Goal: Task Accomplishment & Management: Use online tool/utility

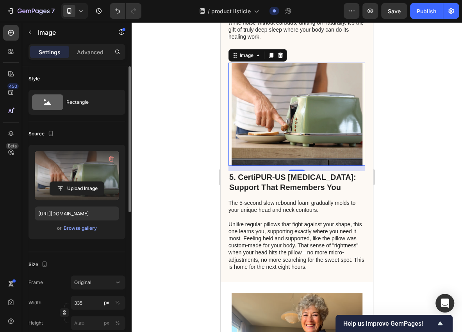
click at [95, 168] on label at bounding box center [77, 175] width 84 height 49
click at [95, 182] on input "file" at bounding box center [77, 188] width 54 height 13
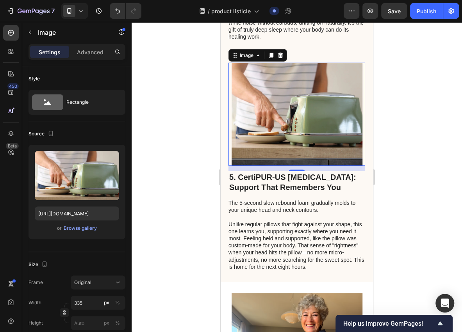
click at [279, 133] on img at bounding box center [296, 114] width 131 height 103
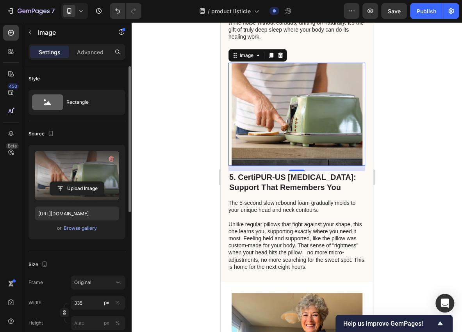
click at [75, 177] on label at bounding box center [77, 175] width 84 height 49
click at [75, 182] on input "file" at bounding box center [77, 188] width 54 height 13
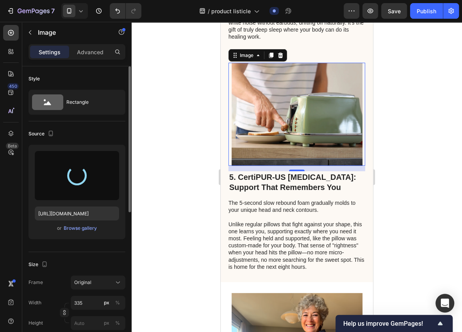
type input "[URL][DOMAIN_NAME]"
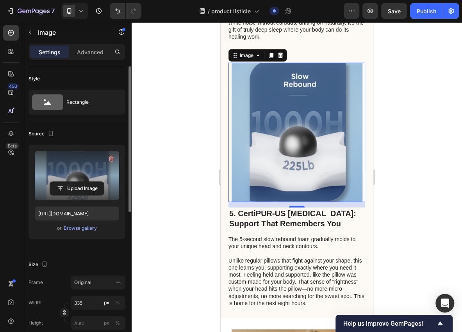
click at [188, 205] on div at bounding box center [296, 177] width 330 height 310
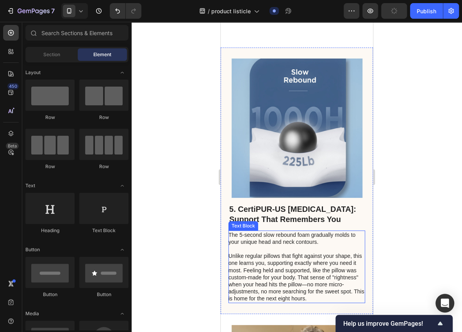
scroll to position [1015, 0]
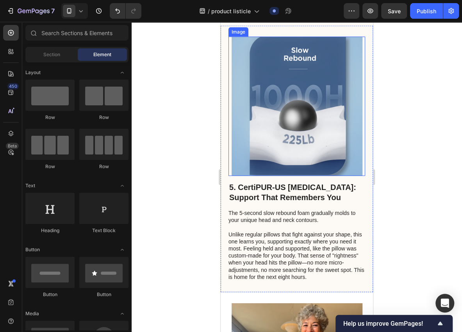
click at [359, 176] on img at bounding box center [296, 106] width 131 height 139
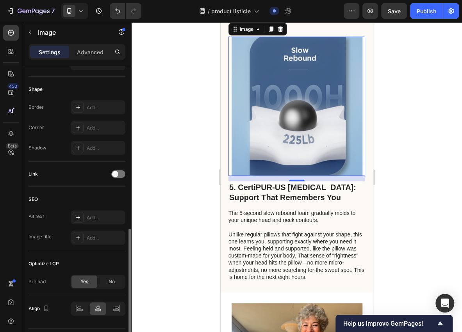
scroll to position [280, 0]
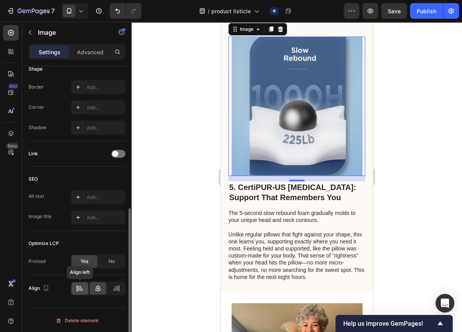
click at [84, 284] on div at bounding box center [79, 288] width 17 height 12
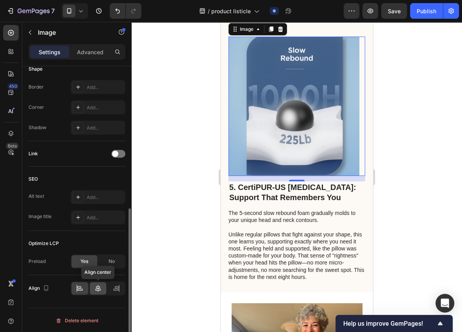
click at [91, 283] on div at bounding box center [98, 288] width 17 height 12
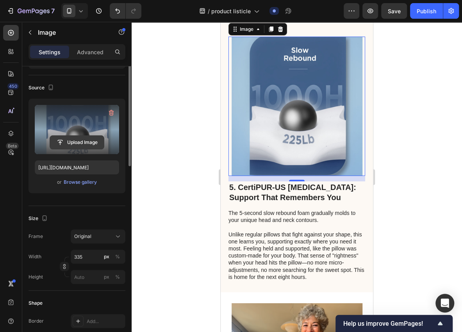
scroll to position [0, 0]
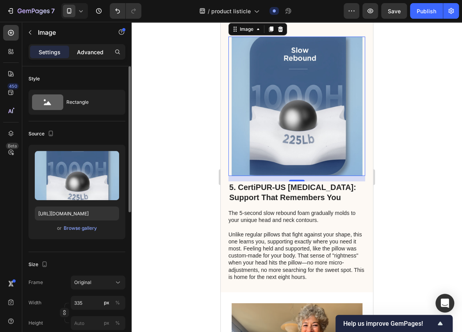
click at [101, 49] on p "Advanced" at bounding box center [90, 52] width 27 height 8
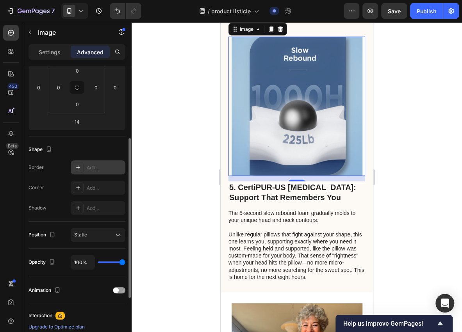
scroll to position [104, 0]
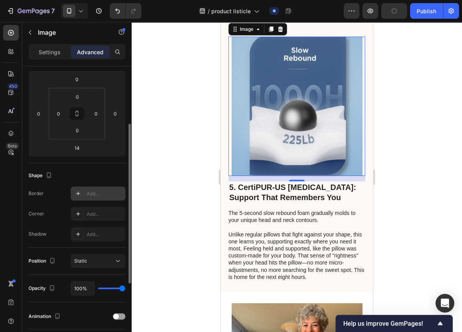
click at [78, 194] on icon at bounding box center [78, 193] width 6 height 6
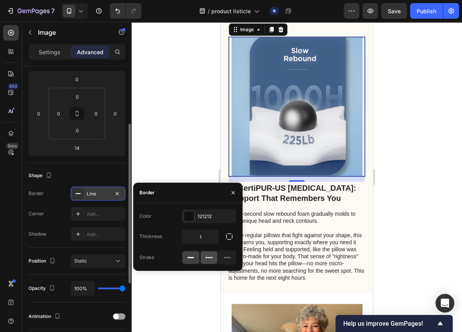
click at [211, 259] on icon at bounding box center [209, 258] width 8 height 8
click at [199, 258] on div at bounding box center [208, 258] width 55 height 14
click at [117, 192] on icon "button" at bounding box center [116, 193] width 3 height 3
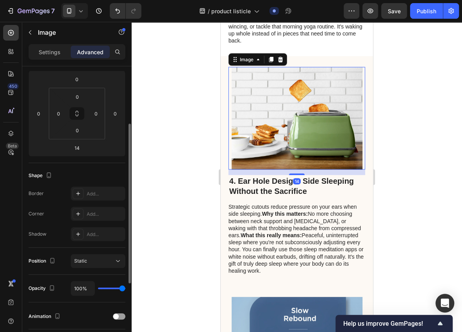
click at [273, 165] on img at bounding box center [296, 118] width 131 height 103
click at [55, 51] on p "Settings" at bounding box center [50, 52] width 22 height 8
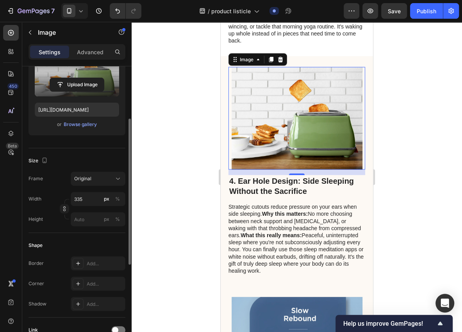
click at [75, 72] on label at bounding box center [77, 71] width 84 height 49
click at [75, 78] on input "file" at bounding box center [77, 84] width 54 height 13
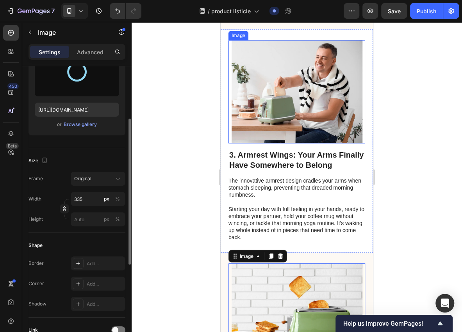
scroll to position [546, 0]
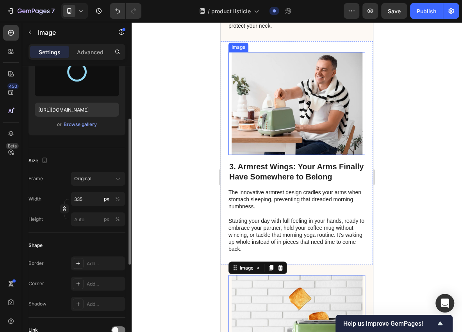
type input "[URL][DOMAIN_NAME]"
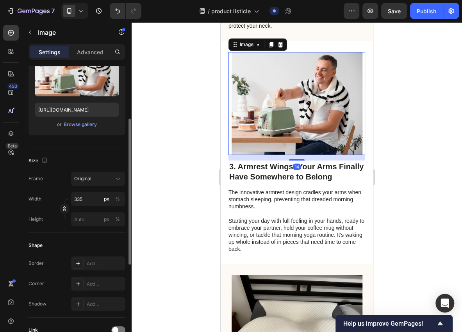
click at [288, 147] on img at bounding box center [296, 103] width 131 height 103
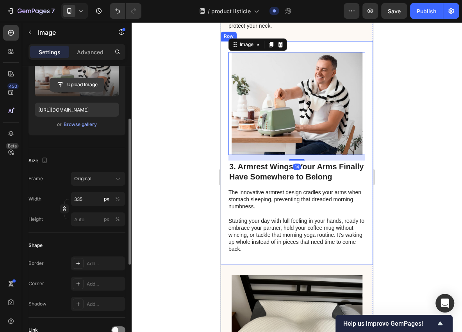
click at [87, 78] on input "file" at bounding box center [77, 84] width 54 height 13
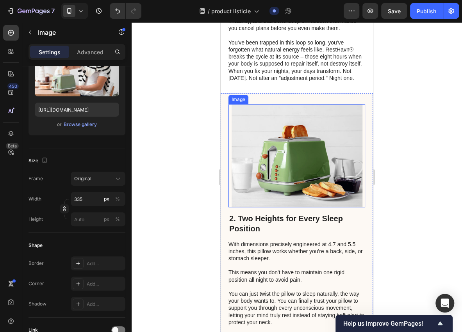
scroll to position [234, 0]
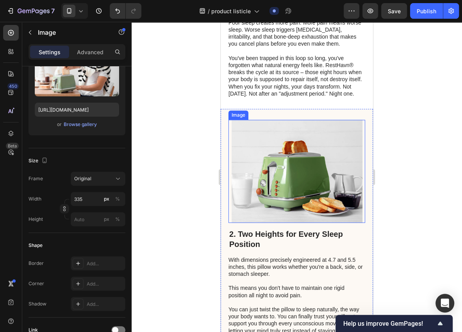
click at [284, 183] on img at bounding box center [296, 171] width 131 height 103
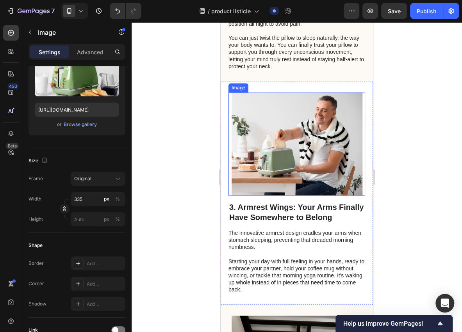
scroll to position [572, 0]
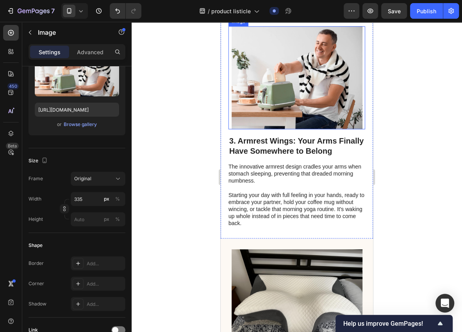
click at [285, 121] on img at bounding box center [296, 77] width 131 height 103
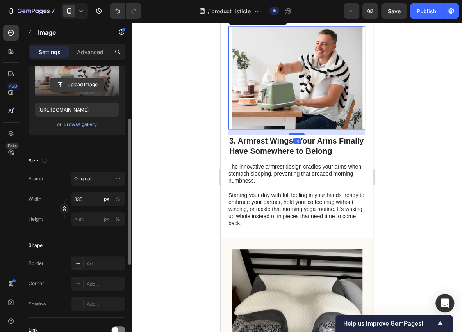
click at [88, 81] on input "file" at bounding box center [77, 84] width 54 height 13
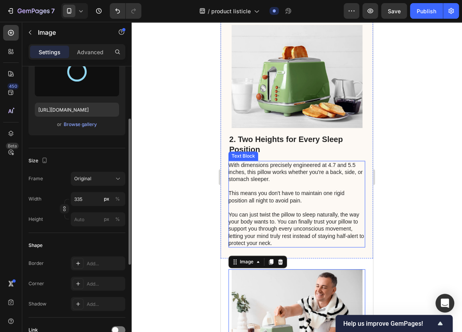
scroll to position [312, 0]
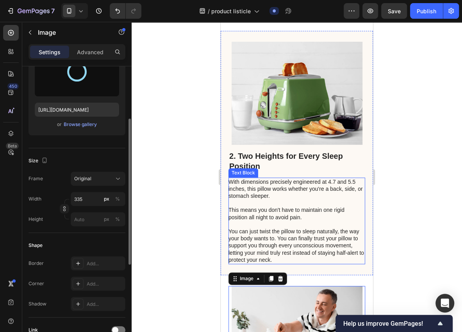
type input "[URL][DOMAIN_NAME]"
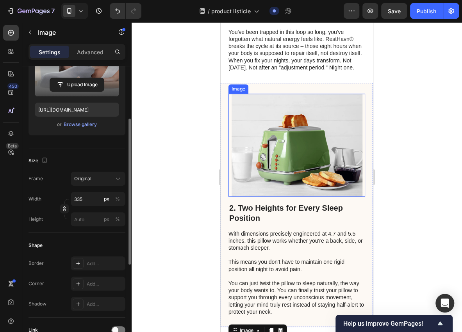
scroll to position [260, 0]
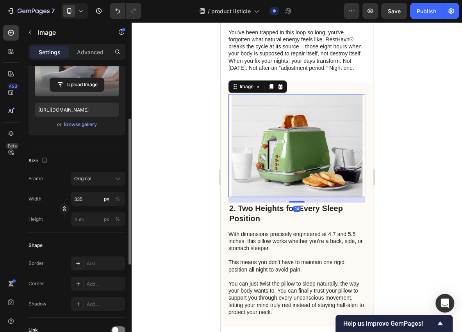
click at [281, 155] on img at bounding box center [296, 145] width 131 height 103
click at [75, 76] on label at bounding box center [77, 71] width 84 height 49
click at [75, 78] on input "file" at bounding box center [77, 84] width 54 height 13
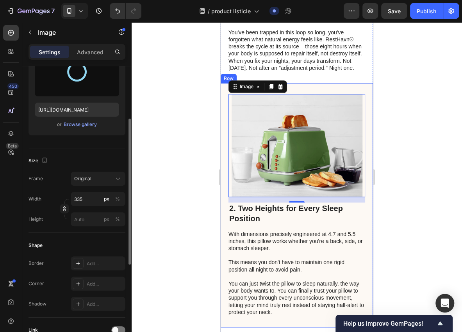
click at [194, 166] on div at bounding box center [296, 177] width 330 height 310
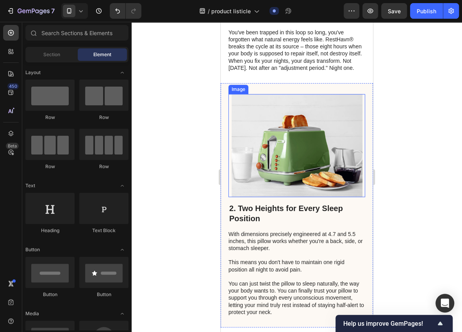
click at [256, 166] on img at bounding box center [296, 145] width 131 height 103
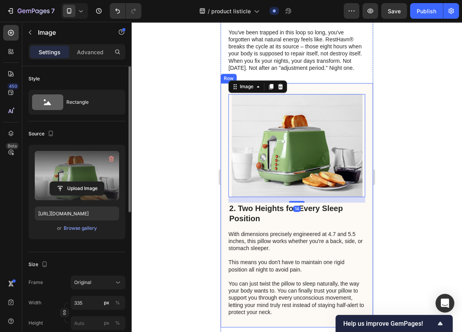
click at [90, 173] on label at bounding box center [77, 175] width 84 height 49
click at [90, 182] on input "file" at bounding box center [77, 188] width 54 height 13
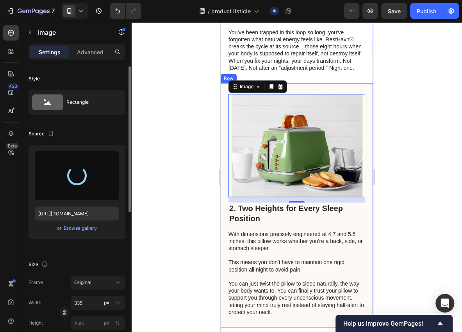
type input "[URL][DOMAIN_NAME]"
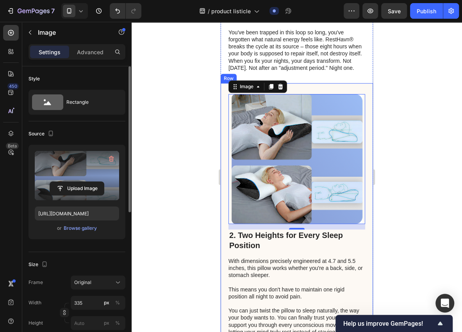
click at [197, 186] on div at bounding box center [296, 177] width 330 height 310
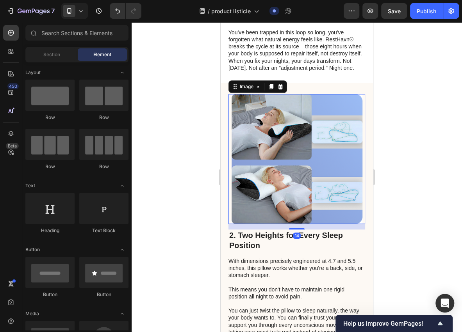
click at [295, 208] on img at bounding box center [296, 159] width 131 height 130
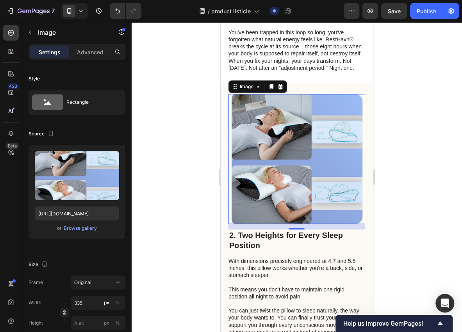
click at [192, 212] on div at bounding box center [296, 177] width 330 height 310
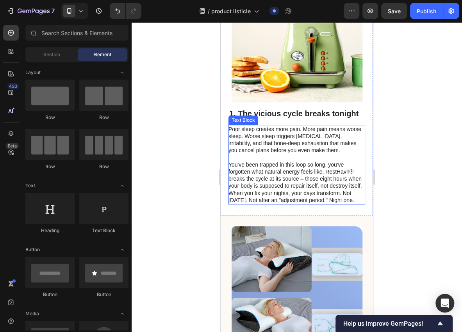
scroll to position [52, 0]
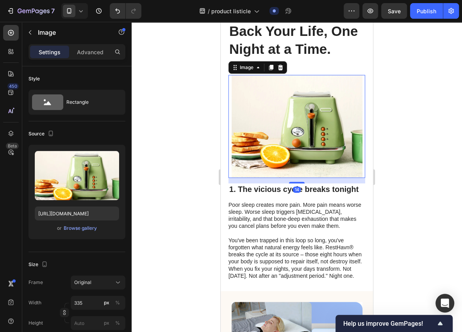
click at [315, 146] on img at bounding box center [296, 126] width 131 height 103
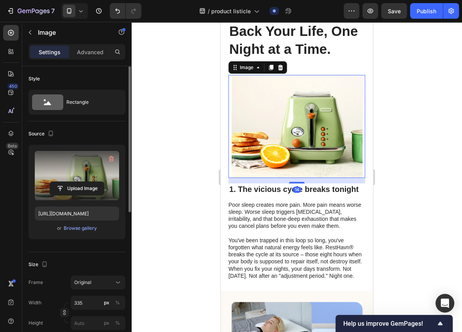
click at [74, 172] on label at bounding box center [77, 175] width 84 height 49
click at [74, 182] on input "file" at bounding box center [77, 188] width 54 height 13
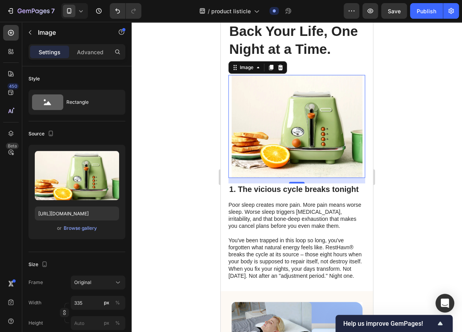
click at [298, 140] on img at bounding box center [296, 126] width 131 height 103
click at [392, 233] on div at bounding box center [296, 177] width 330 height 310
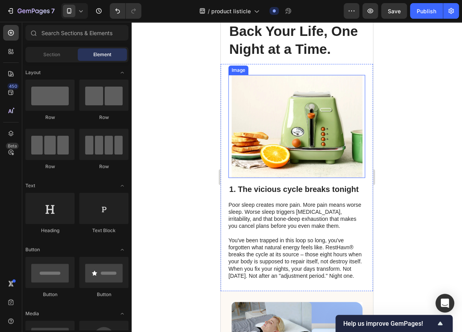
click at [271, 124] on img at bounding box center [296, 126] width 131 height 103
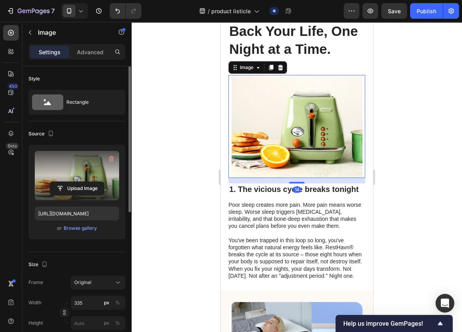
click at [86, 169] on label at bounding box center [77, 175] width 84 height 49
click at [86, 182] on input "file" at bounding box center [77, 188] width 54 height 13
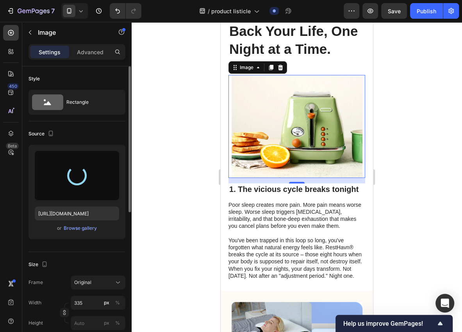
type input "[URL][DOMAIN_NAME]"
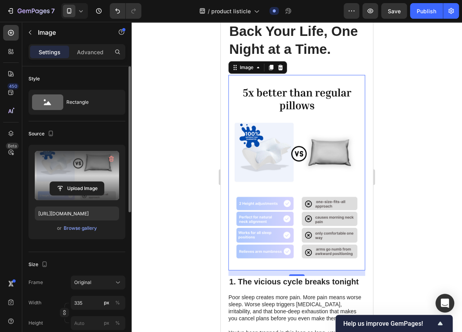
click at [190, 179] on div at bounding box center [296, 177] width 330 height 310
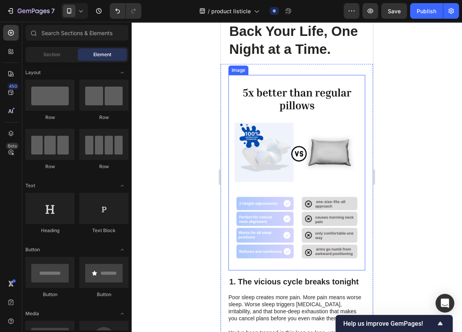
click at [252, 178] on img at bounding box center [296, 172] width 131 height 195
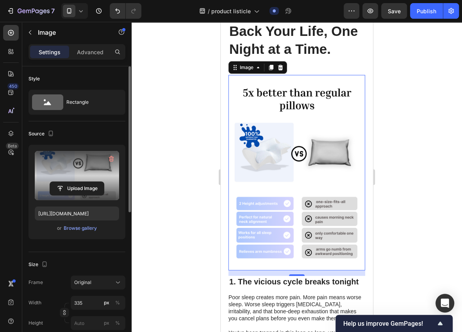
click at [83, 168] on label at bounding box center [77, 175] width 84 height 49
click at [83, 182] on input "file" at bounding box center [77, 188] width 54 height 13
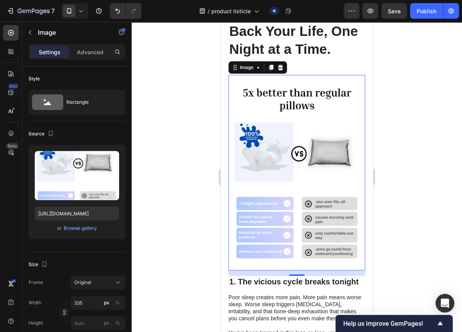
click at [208, 191] on div at bounding box center [296, 177] width 330 height 310
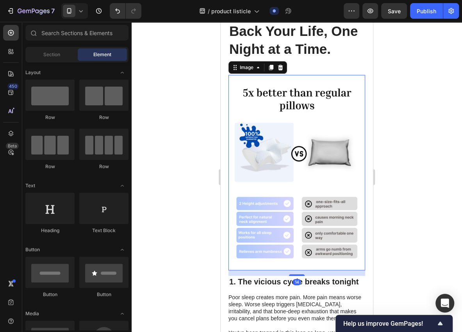
click at [297, 165] on img at bounding box center [296, 172] width 131 height 195
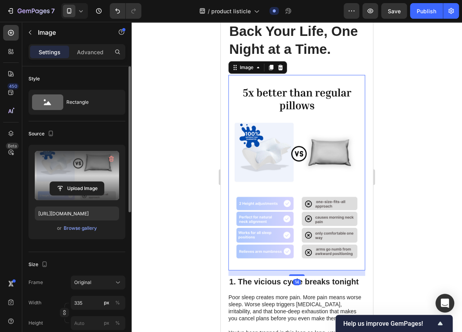
click at [80, 168] on label at bounding box center [77, 175] width 84 height 49
click at [80, 182] on input "file" at bounding box center [77, 188] width 54 height 13
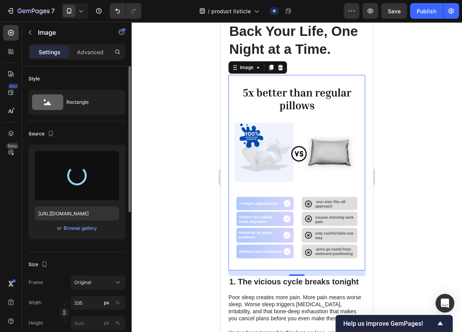
type input "[URL][DOMAIN_NAME]"
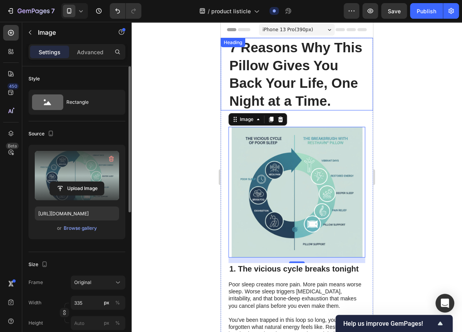
scroll to position [0, 0]
click at [320, 110] on h1 "7 Reasons Why This Pillow Gives You Back Your Life, One Night at a Time." at bounding box center [296, 74] width 137 height 73
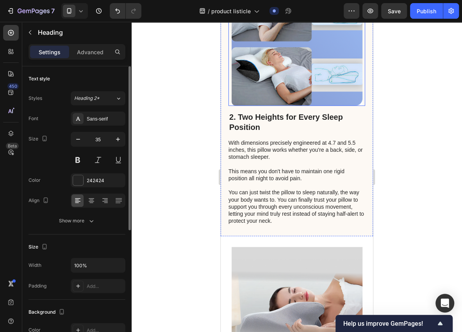
scroll to position [390, 0]
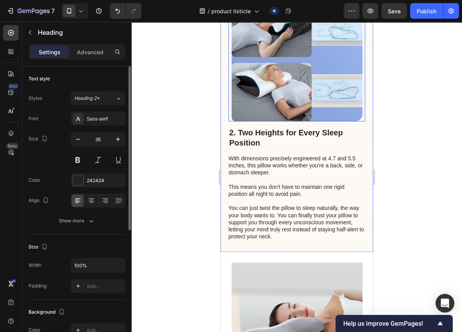
click at [304, 112] on img at bounding box center [296, 56] width 131 height 130
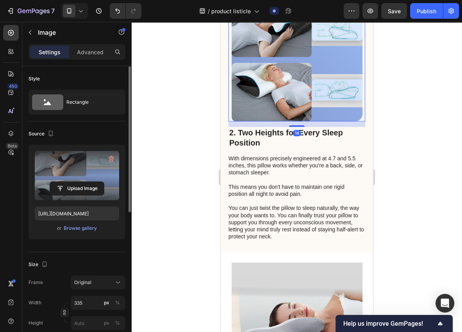
click at [70, 175] on label at bounding box center [77, 175] width 84 height 49
click at [70, 182] on input "file" at bounding box center [77, 188] width 54 height 13
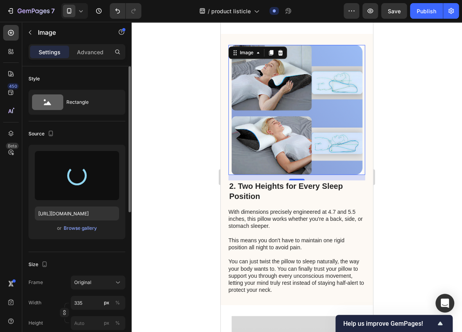
scroll to position [312, 0]
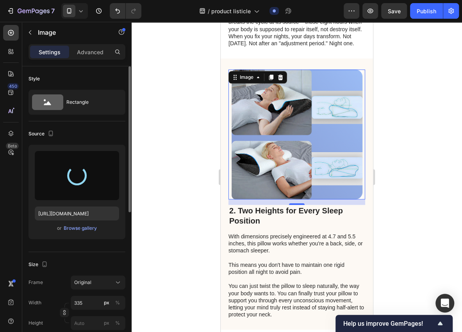
type input "[URL][DOMAIN_NAME]"
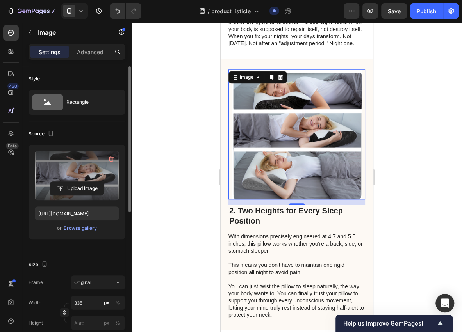
click at [208, 146] on div at bounding box center [296, 177] width 330 height 310
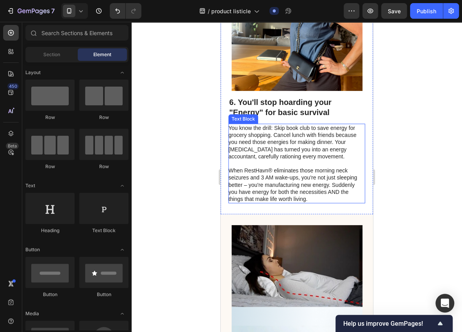
scroll to position [1535, 0]
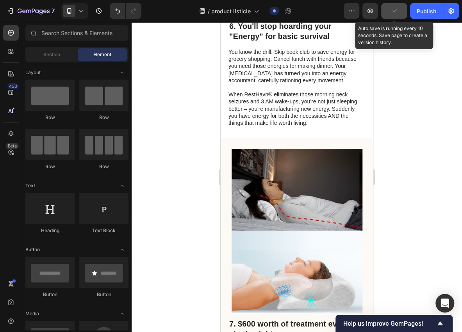
click at [394, 16] on button "button" at bounding box center [394, 11] width 26 height 16
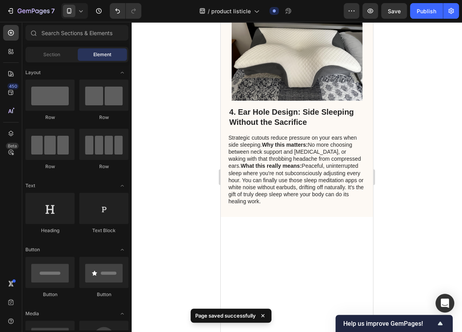
scroll to position [0, 0]
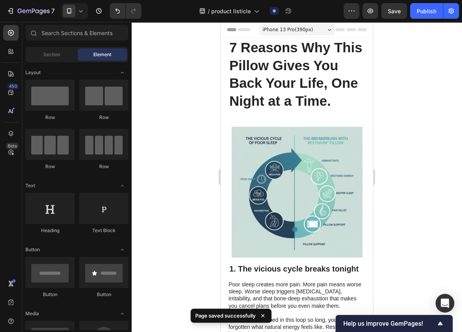
drag, startPoint x: 371, startPoint y: 140, endPoint x: 593, endPoint y: 41, distance: 243.1
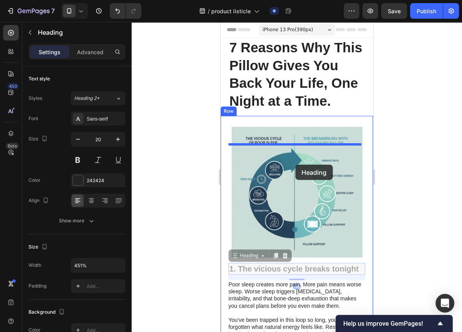
drag, startPoint x: 292, startPoint y: 288, endPoint x: 295, endPoint y: 165, distance: 123.0
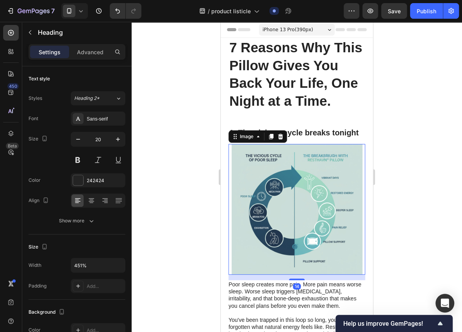
click at [299, 204] on img at bounding box center [296, 209] width 131 height 131
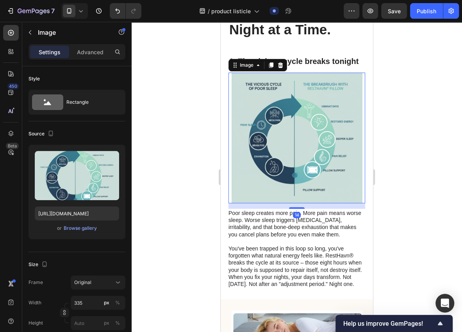
scroll to position [78, 0]
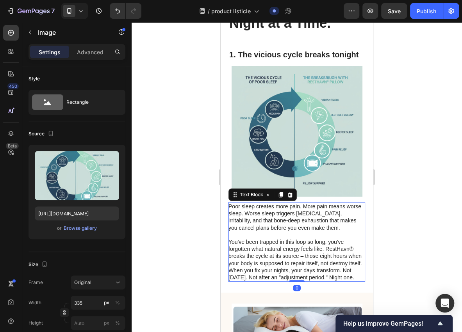
click at [338, 238] on p at bounding box center [296, 234] width 136 height 7
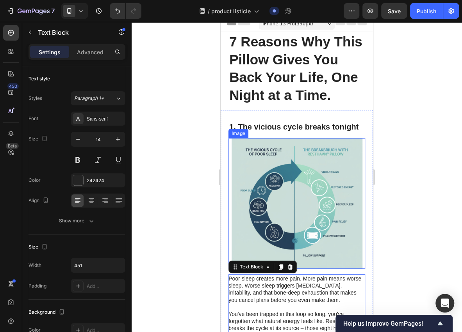
scroll to position [0, 0]
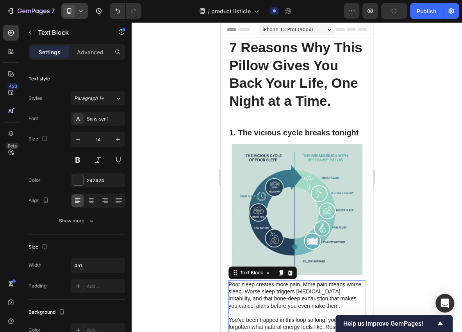
click at [78, 8] on icon at bounding box center [81, 11] width 8 height 8
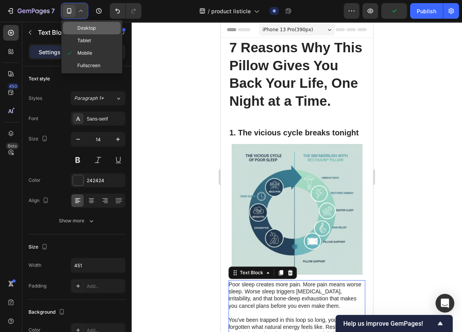
click at [96, 29] on div "Desktop" at bounding box center [92, 28] width 58 height 12
type input "16"
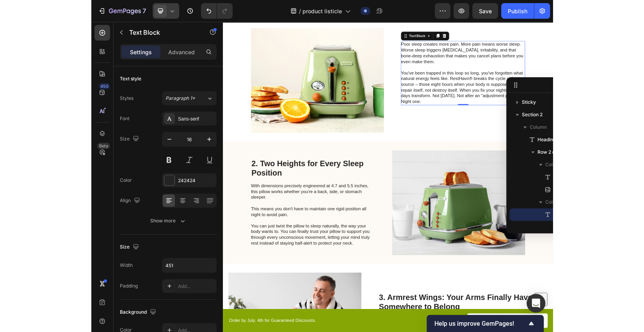
scroll to position [173, 0]
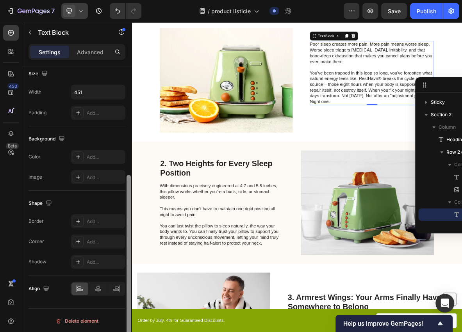
click at [131, 131] on div at bounding box center [129, 210] width 6 height 288
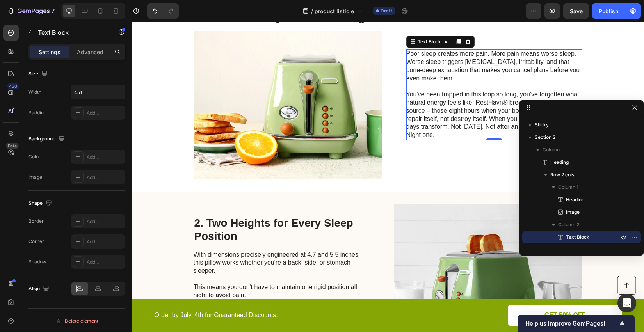
drag, startPoint x: 426, startPoint y: 89, endPoint x: 542, endPoint y: 112, distance: 118.2
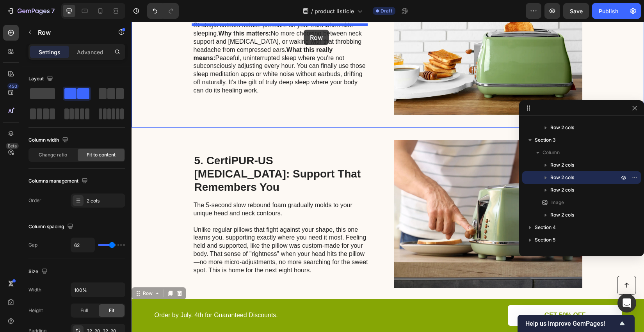
scroll to position [645, 0]
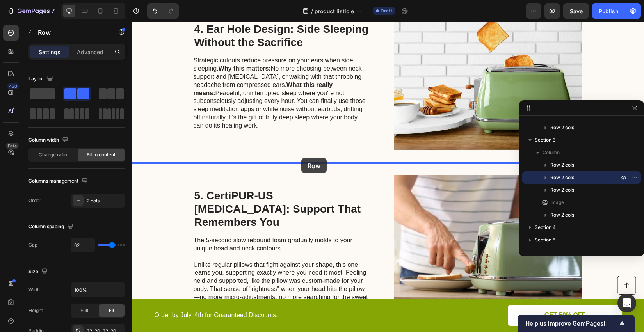
drag, startPoint x: 345, startPoint y: 186, endPoint x: 301, endPoint y: 158, distance: 51.4
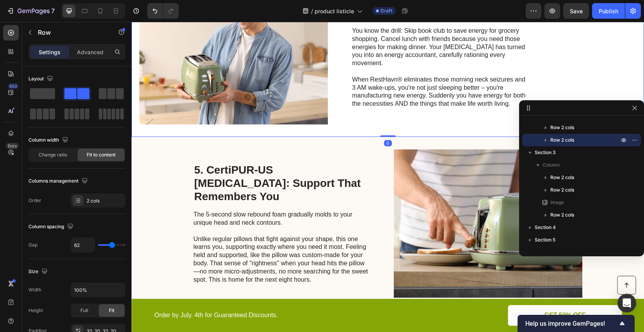
scroll to position [854, 0]
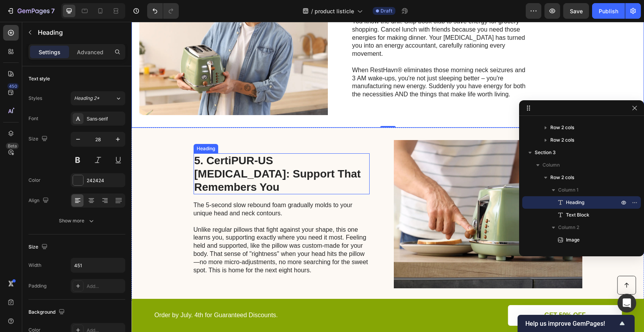
click at [197, 163] on h2 "5. CertiPUR-US [MEDICAL_DATA]: Support That Remembers You" at bounding box center [282, 173] width 176 height 41
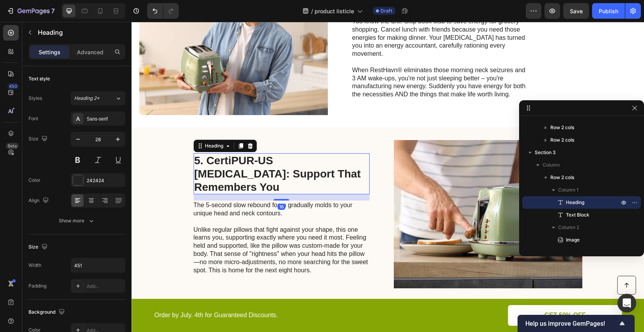
click at [197, 163] on h2 "5. CertiPUR-US [MEDICAL_DATA]: Support That Remembers You" at bounding box center [282, 173] width 176 height 41
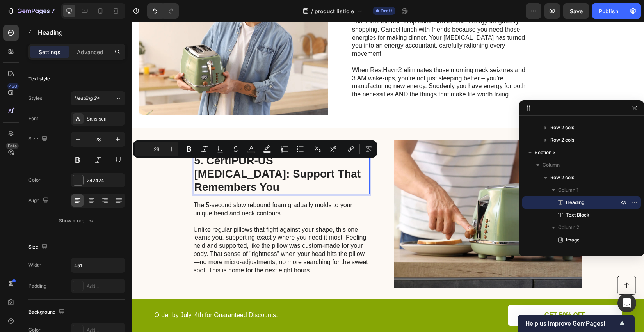
click at [197, 165] on p "5. CertiPUR-US [MEDICAL_DATA]: Support That Remembers You" at bounding box center [281, 173] width 174 height 39
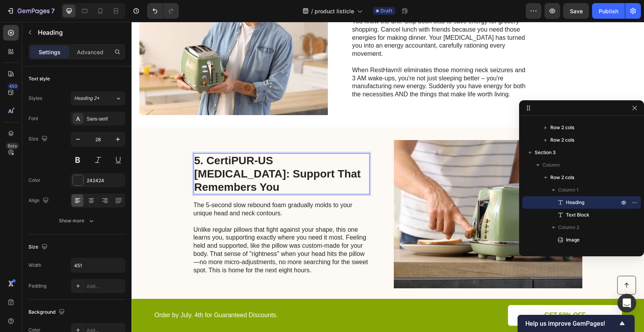
click at [195, 166] on p "5. CertiPUR-US [MEDICAL_DATA]: Support That Remembers You" at bounding box center [281, 173] width 174 height 39
click at [197, 165] on p "5. CertiPUR-US [MEDICAL_DATA]: Support That Remembers You" at bounding box center [281, 173] width 174 height 39
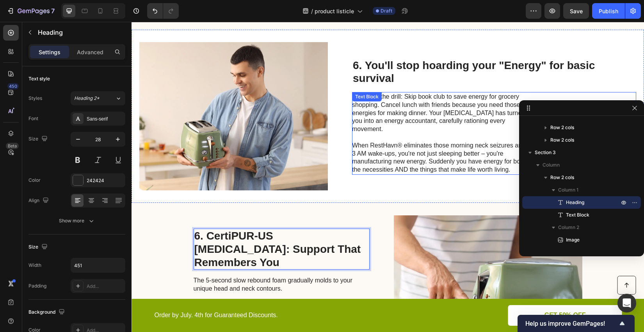
scroll to position [776, 0]
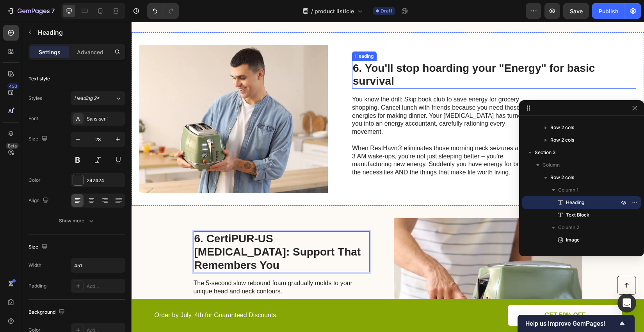
click at [360, 74] on h2 "6. You'll stop hoarding your "Energy" for basic survival" at bounding box center [494, 75] width 284 height 28
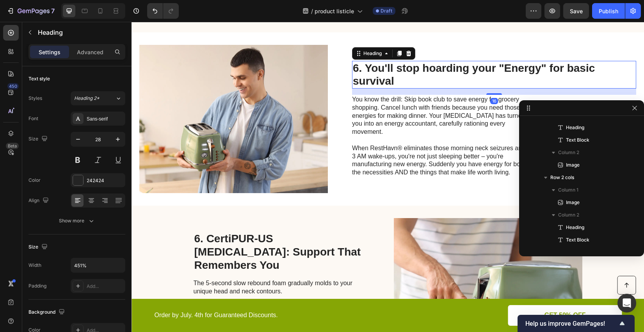
scroll to position [347, 0]
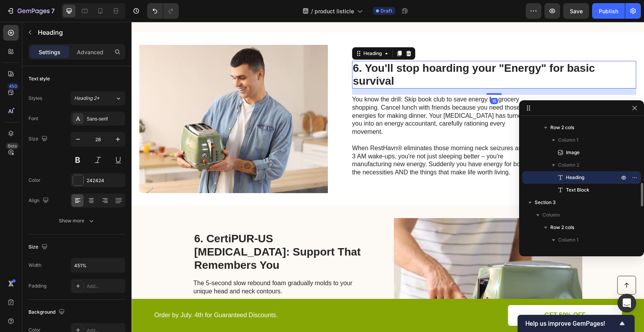
click at [357, 73] on h2 "6. You'll stop hoarding your "Energy" for basic survival" at bounding box center [494, 75] width 284 height 28
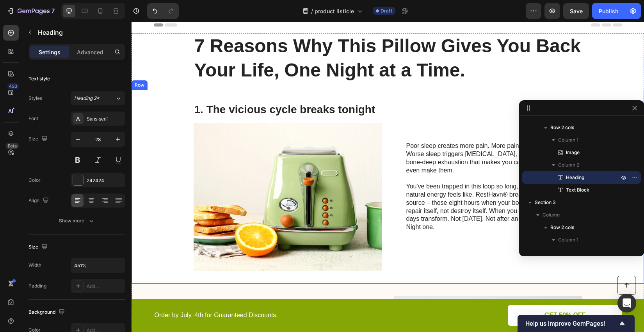
scroll to position [0, 0]
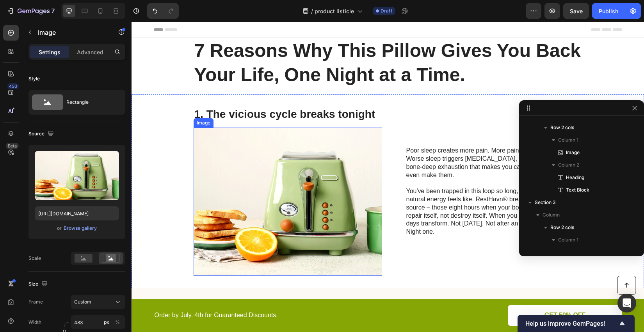
click at [308, 159] on img at bounding box center [288, 202] width 188 height 148
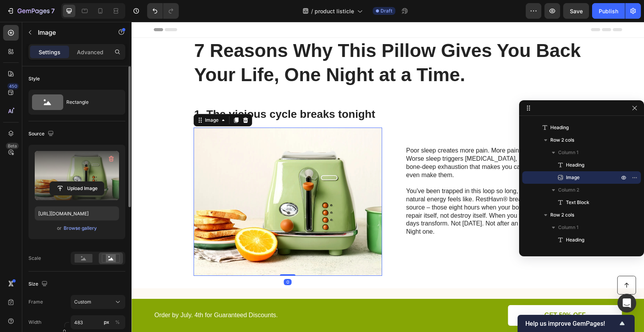
click at [77, 177] on label at bounding box center [77, 175] width 84 height 49
click at [77, 182] on input "file" at bounding box center [77, 188] width 54 height 13
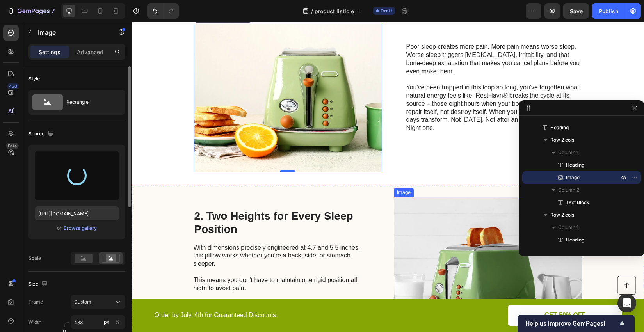
type input "[URL][DOMAIN_NAME]"
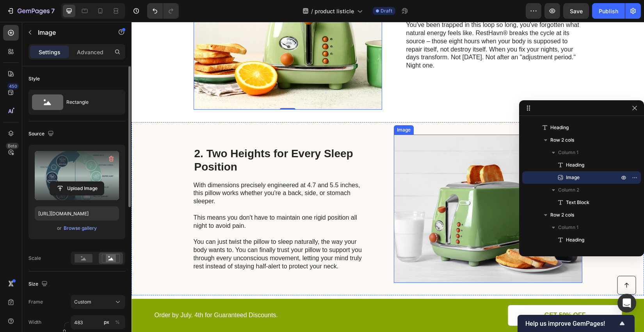
scroll to position [182, 0]
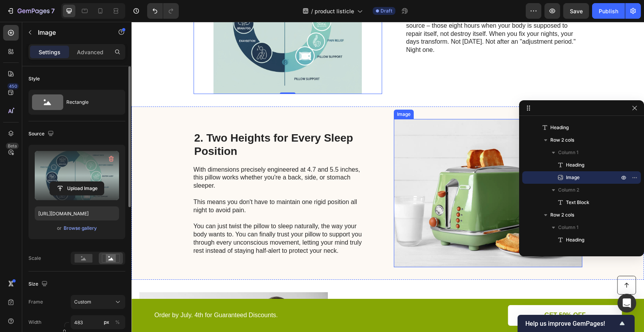
click at [446, 193] on img at bounding box center [488, 193] width 188 height 148
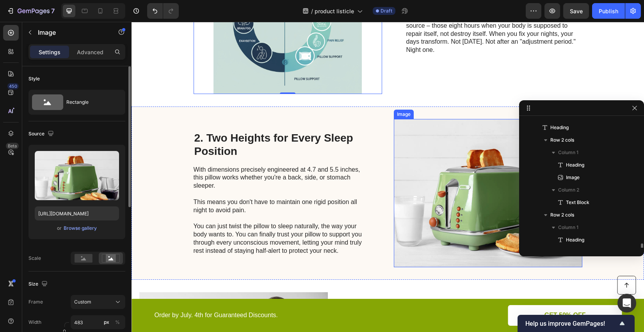
scroll to position [135, 0]
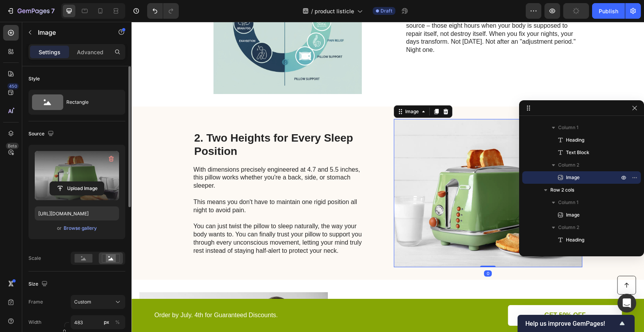
click at [79, 180] on label at bounding box center [77, 175] width 84 height 49
click at [79, 182] on input "file" at bounding box center [77, 188] width 54 height 13
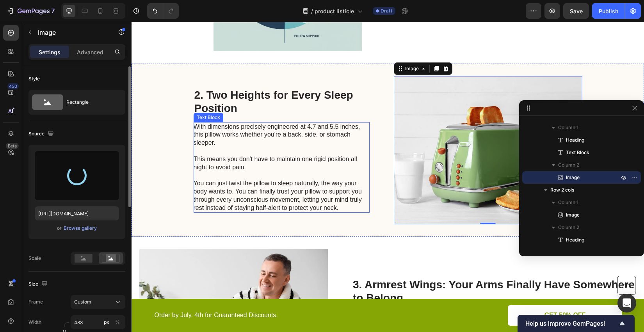
scroll to position [234, 0]
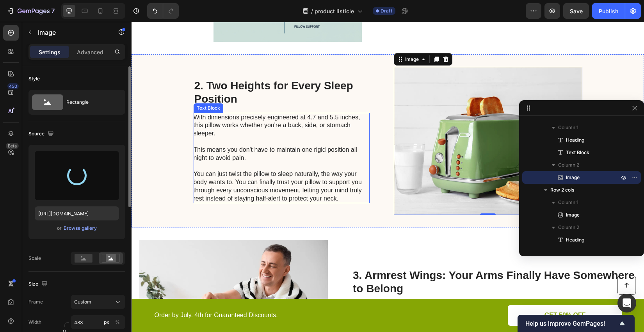
type input "[URL][DOMAIN_NAME]"
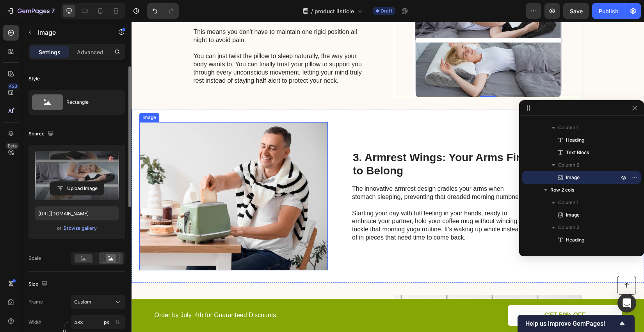
scroll to position [364, 0]
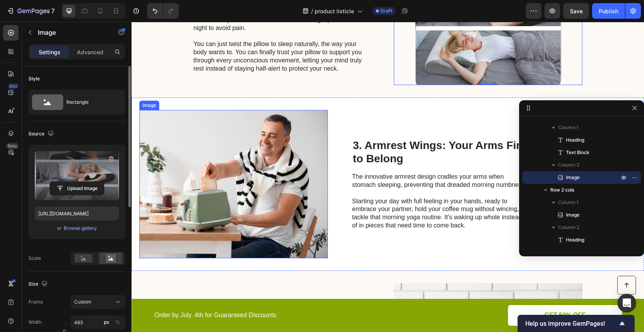
click at [258, 158] on img at bounding box center [233, 184] width 188 height 148
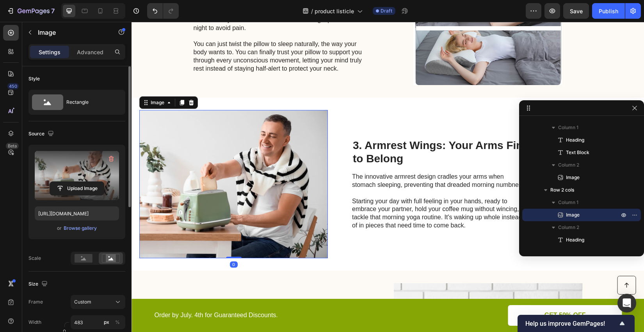
click at [93, 174] on label at bounding box center [77, 175] width 84 height 49
click at [93, 182] on input "file" at bounding box center [77, 188] width 54 height 13
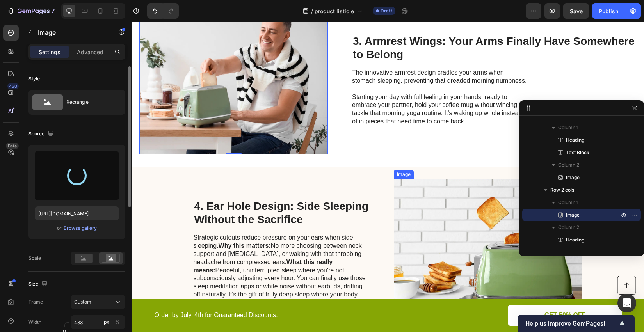
type input "[URL][DOMAIN_NAME]"
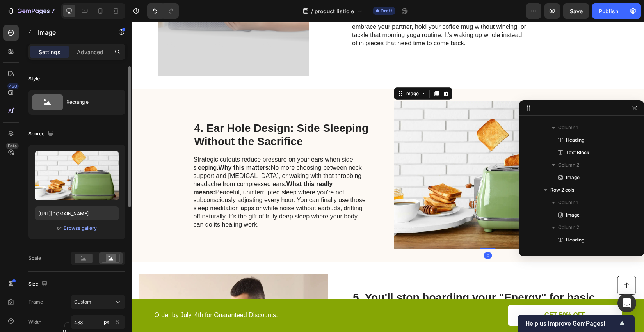
scroll to position [285, 0]
click at [439, 180] on img at bounding box center [488, 175] width 188 height 148
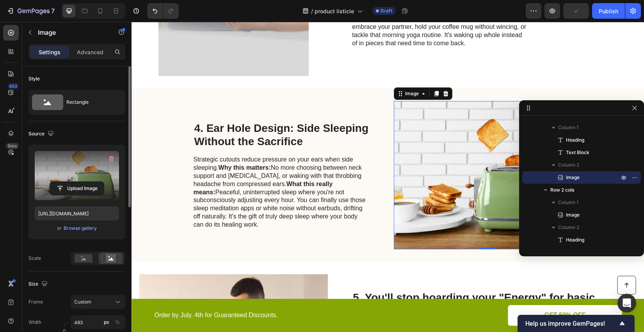
click at [78, 168] on label at bounding box center [77, 175] width 84 height 49
click at [78, 182] on input "file" at bounding box center [77, 188] width 54 height 13
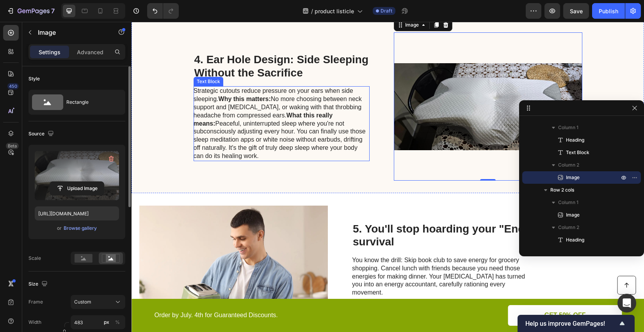
scroll to position [624, 0]
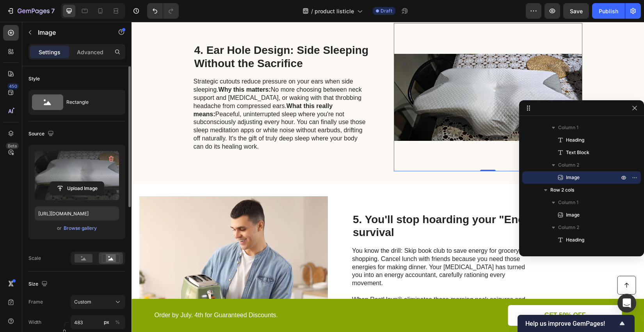
click at [66, 165] on label at bounding box center [77, 175] width 84 height 49
click at [66, 182] on input "file" at bounding box center [77, 188] width 54 height 13
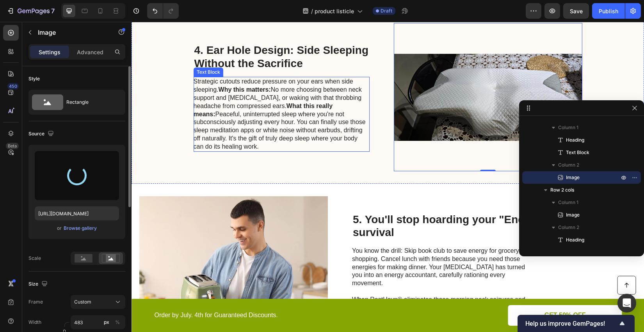
type input "[URL][DOMAIN_NAME]"
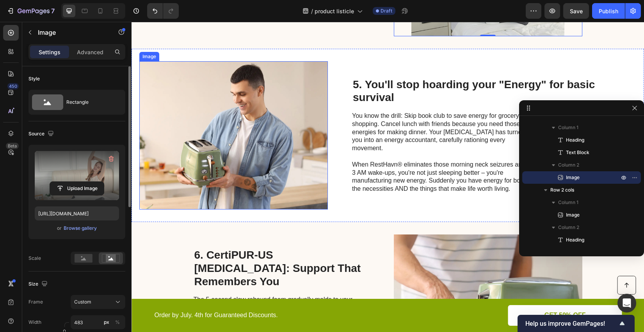
scroll to position [780, 0]
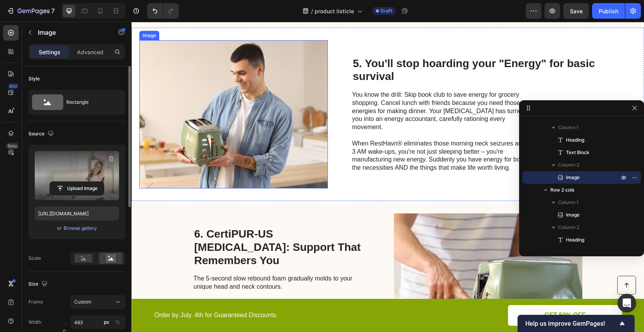
click at [254, 108] on img at bounding box center [233, 114] width 188 height 148
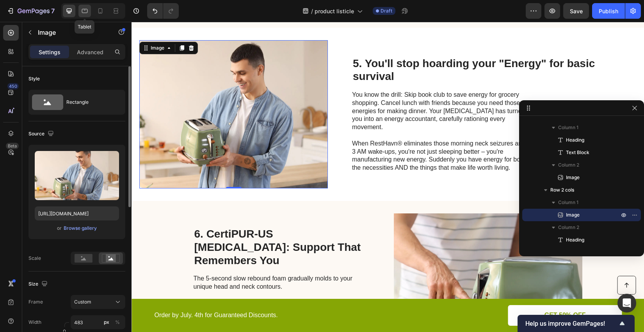
click at [84, 11] on icon at bounding box center [85, 11] width 8 height 8
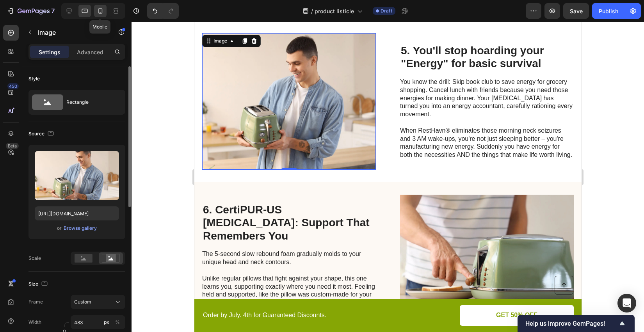
scroll to position [732, 0]
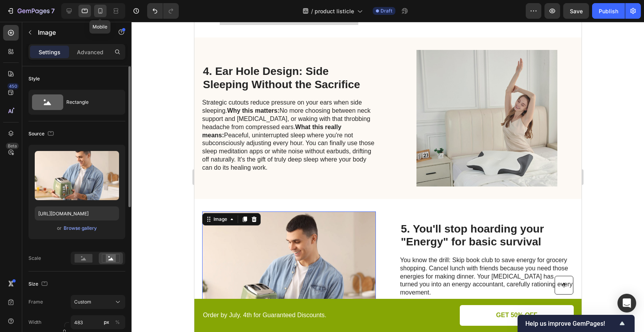
click at [99, 10] on icon at bounding box center [100, 11] width 8 height 8
type input "[URL][DOMAIN_NAME]"
type input "335"
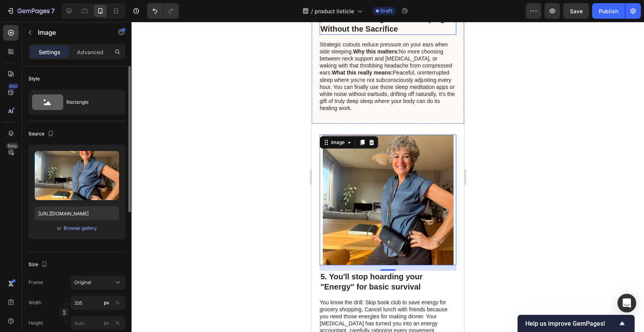
scroll to position [1025, 0]
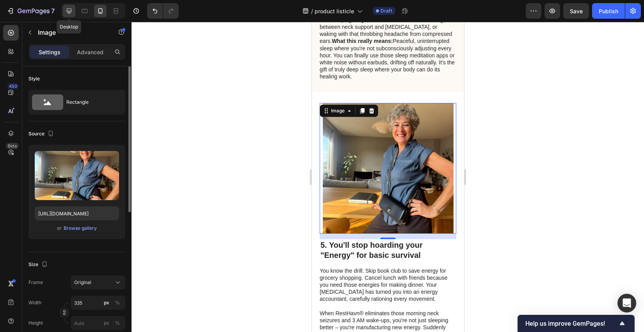
click at [69, 11] on icon at bounding box center [69, 11] width 5 height 5
type input "[URL][DOMAIN_NAME]"
type input "483"
type input "380"
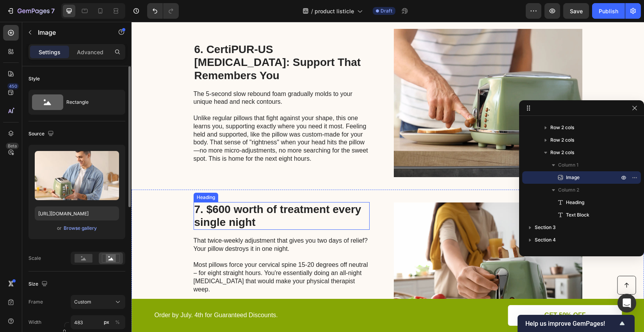
scroll to position [851, 0]
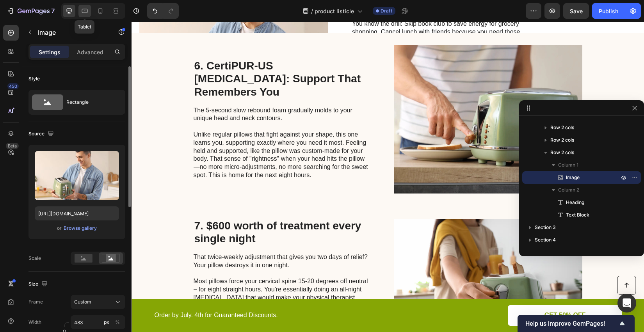
click at [81, 12] on icon at bounding box center [85, 11] width 8 height 8
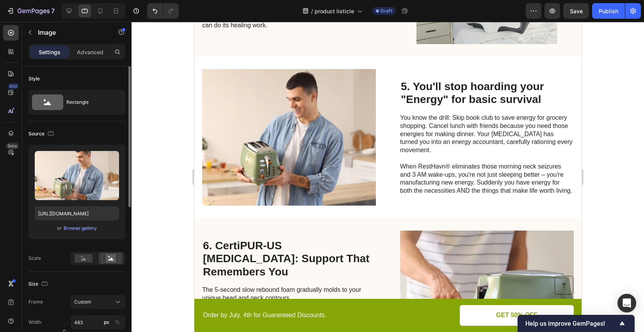
scroll to position [705, 0]
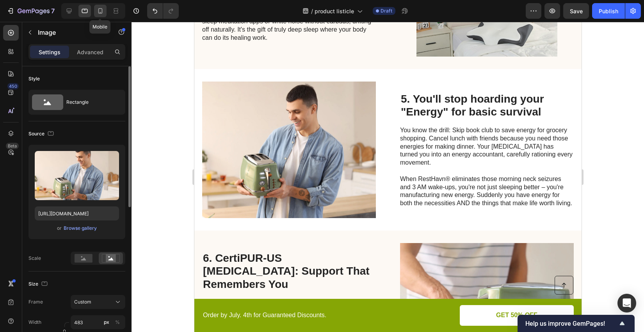
click at [103, 12] on icon at bounding box center [100, 11] width 8 height 8
type input "[URL][DOMAIN_NAME]"
type input "335"
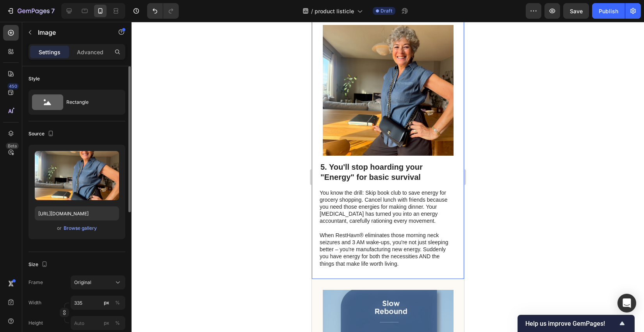
scroll to position [1153, 0]
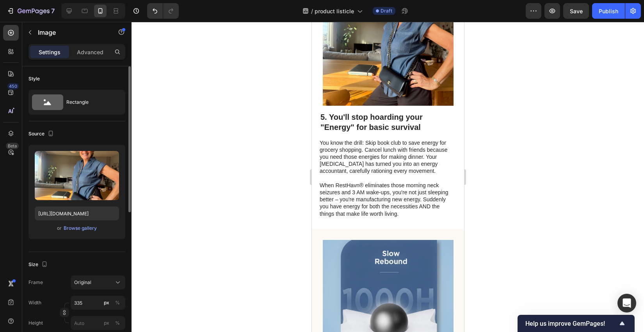
click at [390, 95] on img at bounding box center [387, 40] width 131 height 131
click at [423, 90] on img at bounding box center [387, 40] width 131 height 131
click at [397, 100] on img at bounding box center [387, 40] width 131 height 131
click at [364, 162] on div "5. You'll stop hoarding your "Energy" for basic survival Heading You know the d…" at bounding box center [387, 164] width 137 height 107
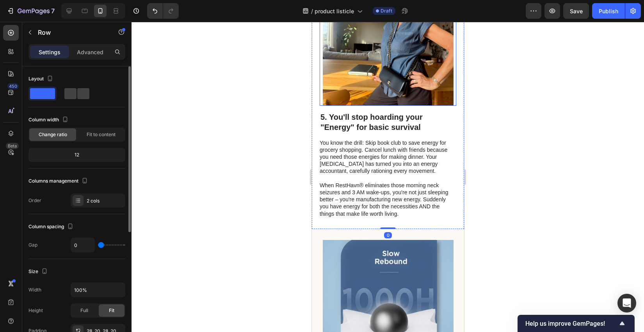
click at [383, 106] on img at bounding box center [387, 40] width 131 height 131
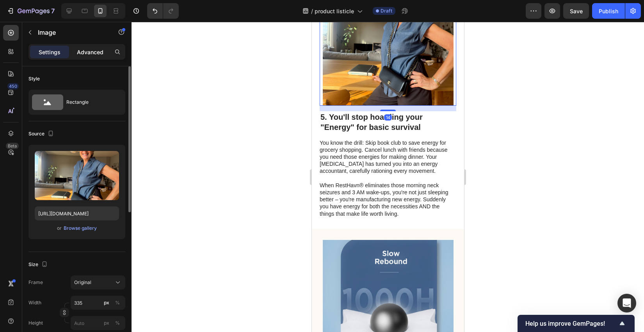
click at [80, 51] on p "Advanced" at bounding box center [90, 52] width 27 height 8
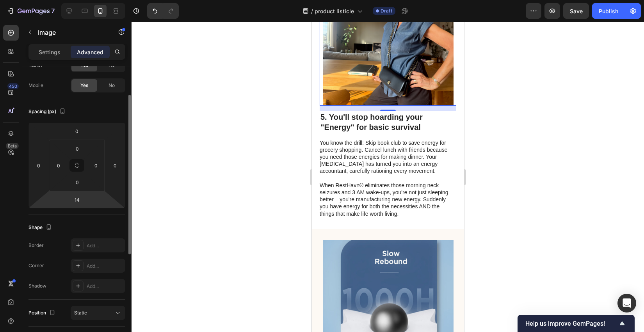
scroll to position [0, 0]
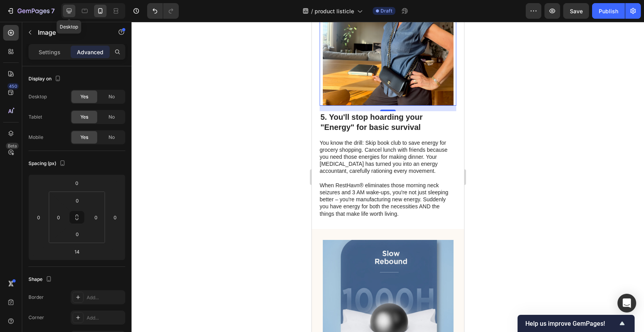
click at [73, 13] on div at bounding box center [69, 11] width 12 height 12
type input "0"
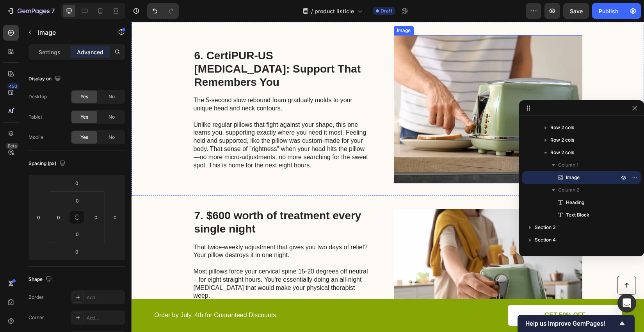
scroll to position [984, 0]
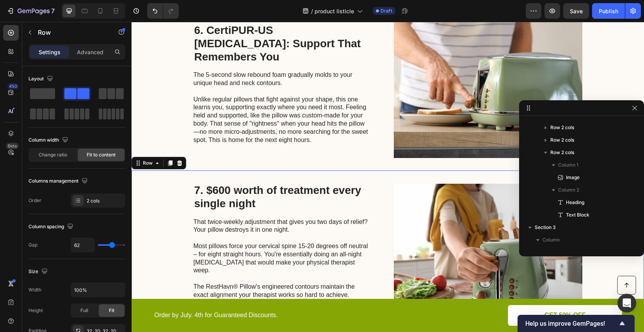
click at [160, 188] on div "7. $600 worth of treatment every single night Heading That twice-weekly adjustm…" at bounding box center [387, 258] width 512 height 174
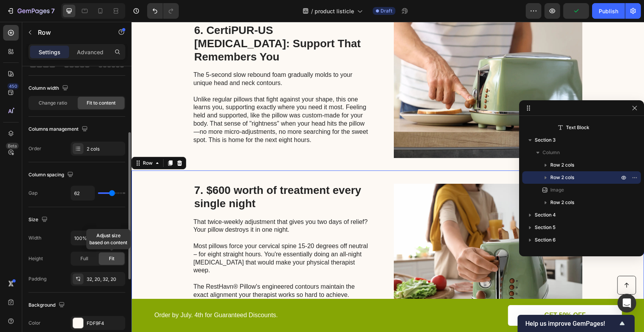
scroll to position [78, 0]
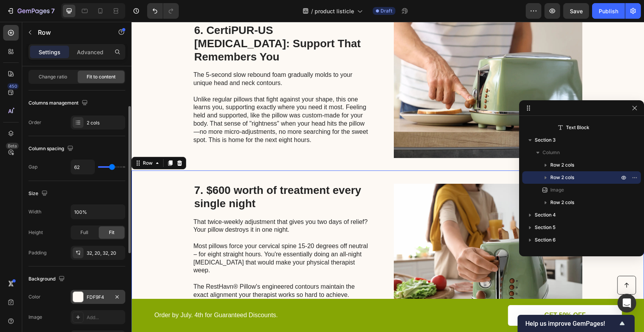
click at [85, 295] on div "FDF9F4" at bounding box center [98, 297] width 55 height 14
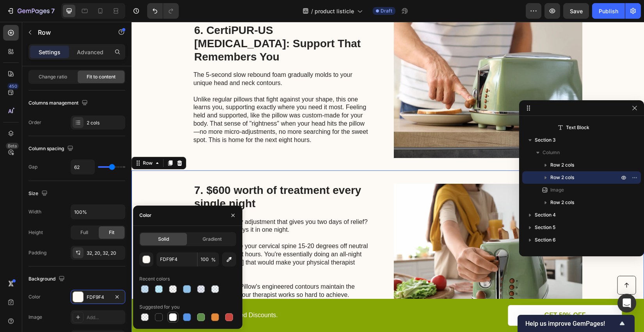
click at [174, 316] on div at bounding box center [173, 317] width 8 height 8
type input "FFFFFF"
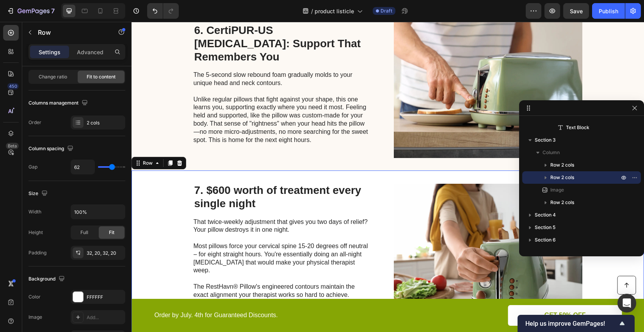
click at [323, 182] on div "7. $600 worth of treatment every single night Heading That twice-weekly adjustm…" at bounding box center [387, 258] width 512 height 174
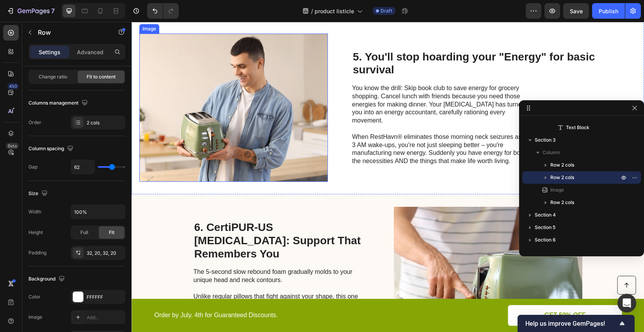
scroll to position [802, 0]
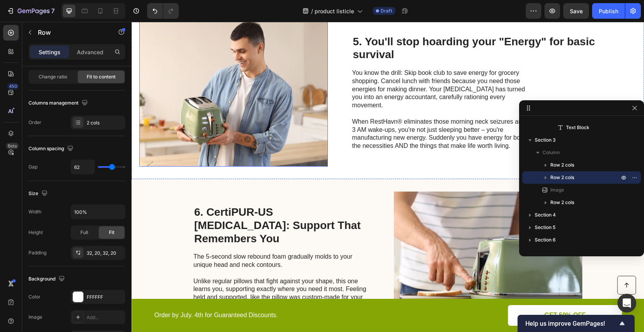
click at [276, 124] on img at bounding box center [233, 92] width 188 height 148
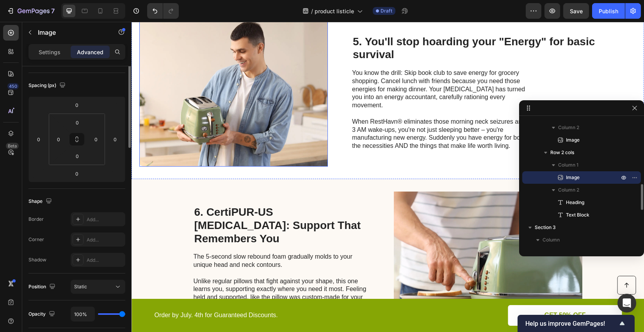
scroll to position [0, 0]
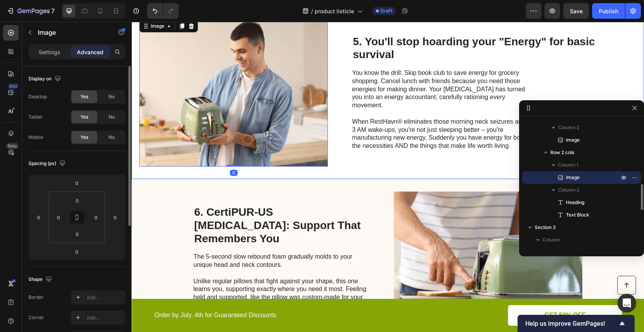
click at [242, 102] on img at bounding box center [233, 92] width 188 height 148
click at [57, 54] on p "Settings" at bounding box center [50, 52] width 22 height 8
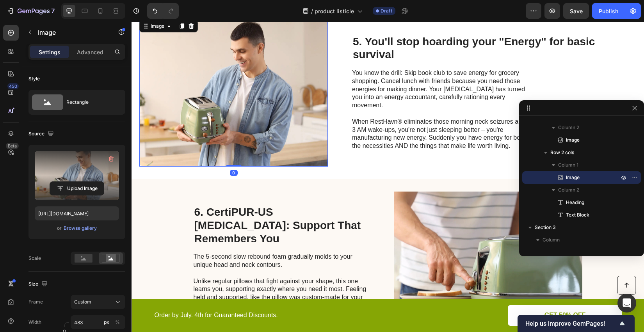
click at [75, 167] on label at bounding box center [77, 175] width 84 height 49
click at [75, 182] on input "file" at bounding box center [77, 188] width 54 height 13
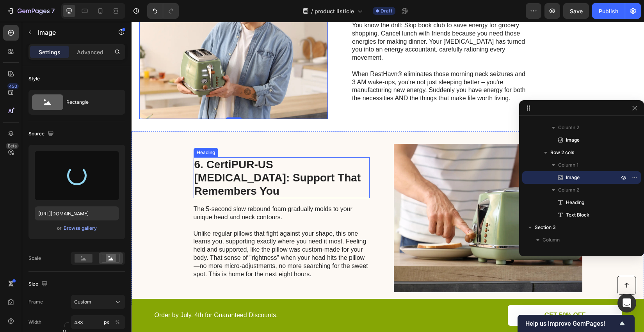
scroll to position [880, 0]
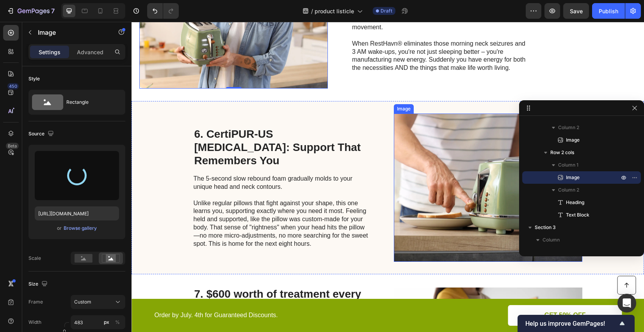
click at [414, 181] on img at bounding box center [488, 188] width 188 height 148
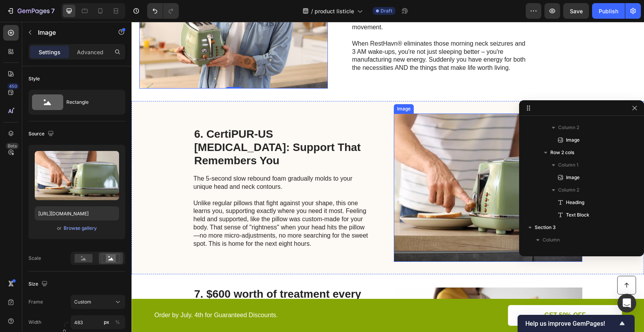
scroll to position [460, 0]
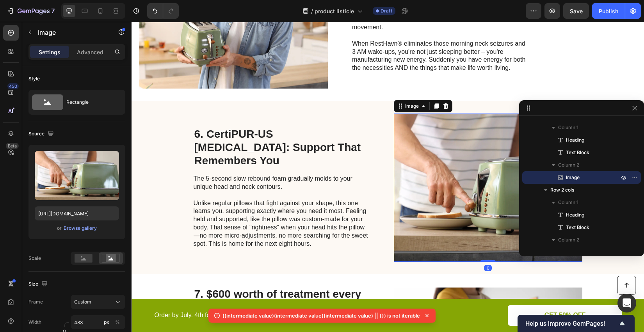
click at [424, 176] on img at bounding box center [488, 188] width 188 height 148
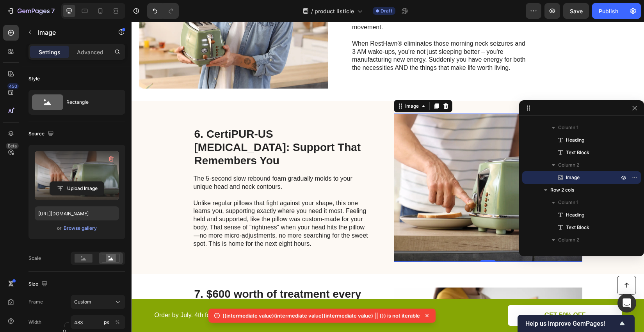
click at [84, 169] on label at bounding box center [77, 175] width 84 height 49
click at [84, 182] on input "file" at bounding box center [77, 188] width 54 height 13
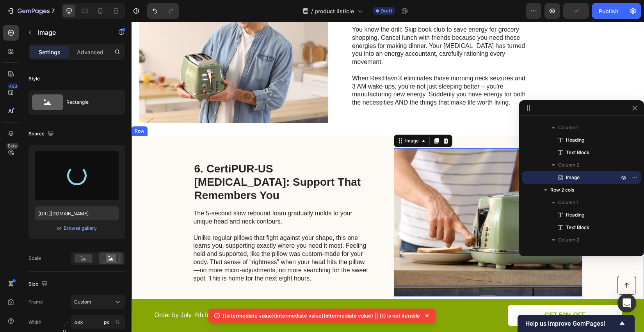
type input "[URL][DOMAIN_NAME]"
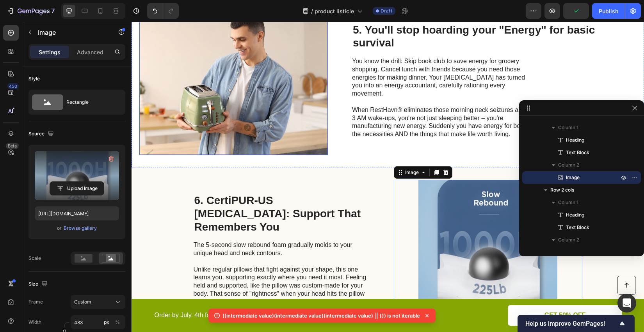
scroll to position [802, 0]
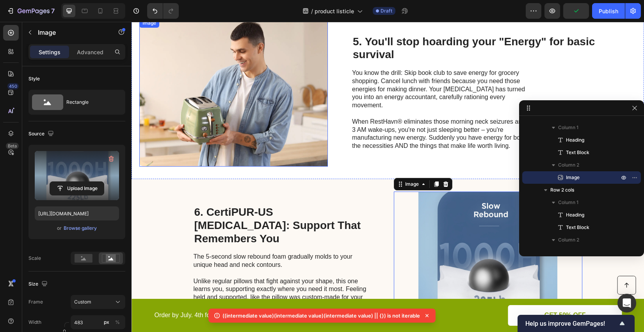
click at [241, 77] on img at bounding box center [233, 92] width 188 height 148
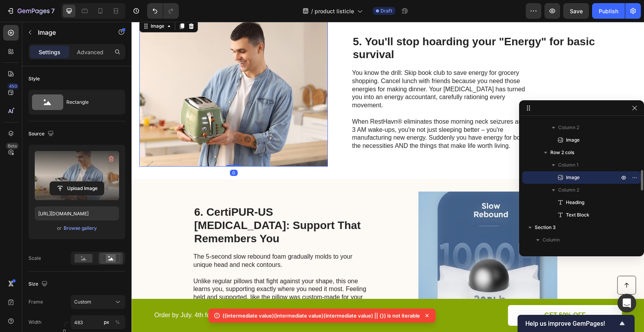
click at [83, 158] on label at bounding box center [77, 175] width 84 height 49
click at [83, 182] on input "file" at bounding box center [77, 188] width 54 height 13
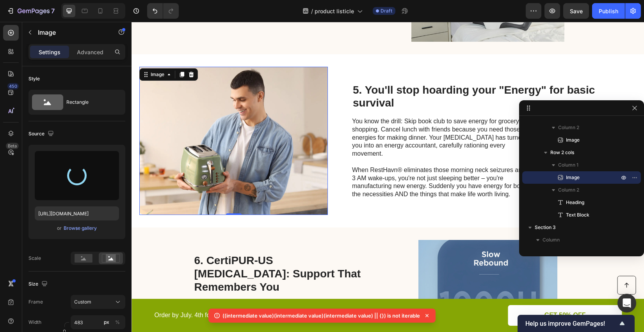
type input "[URL][DOMAIN_NAME]"
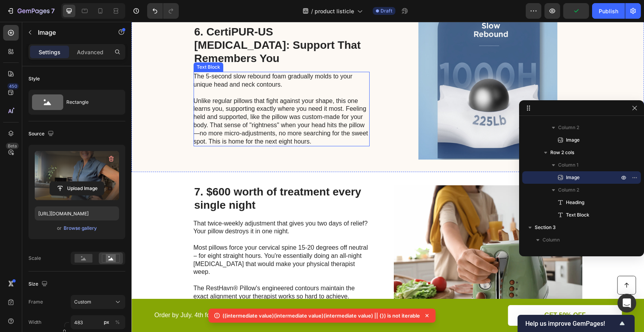
scroll to position [1062, 0]
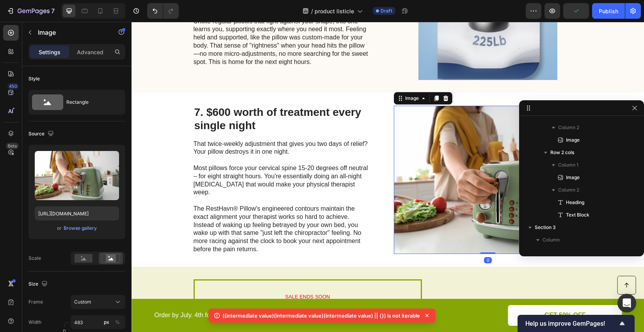
click at [407, 169] on img at bounding box center [488, 180] width 188 height 148
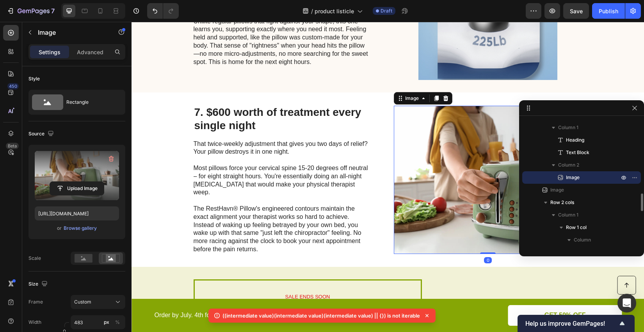
click at [70, 169] on label at bounding box center [77, 175] width 84 height 49
click at [70, 182] on input "file" at bounding box center [77, 188] width 54 height 13
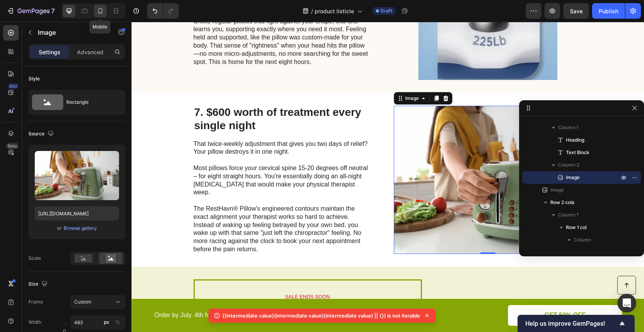
click at [97, 12] on icon at bounding box center [100, 11] width 8 height 8
type input "[URL][DOMAIN_NAME]"
type input "335"
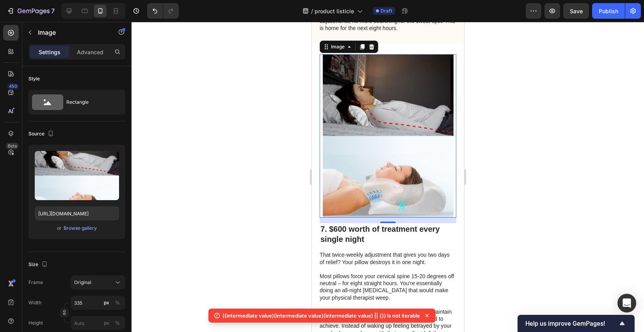
scroll to position [1214, 0]
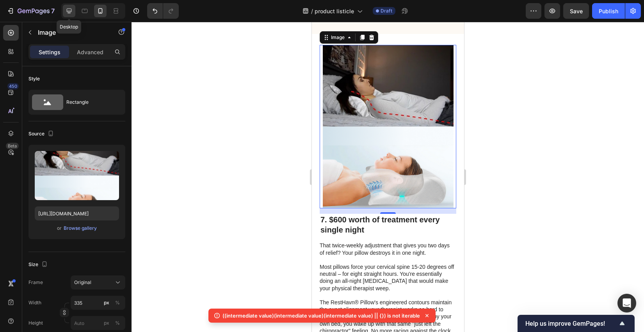
click at [64, 9] on div at bounding box center [69, 11] width 12 height 12
type input "[URL][DOMAIN_NAME]"
type input "483"
type input "380"
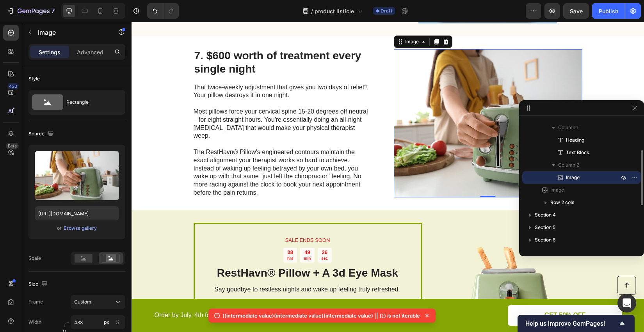
scroll to position [1118, 0]
click at [431, 140] on img at bounding box center [488, 124] width 188 height 148
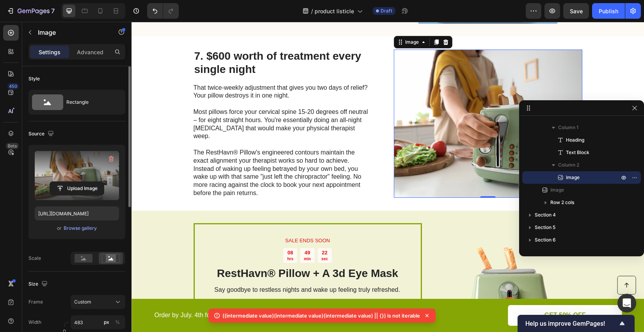
click at [77, 167] on label at bounding box center [77, 175] width 84 height 49
click at [77, 182] on input "file" at bounding box center [77, 188] width 54 height 13
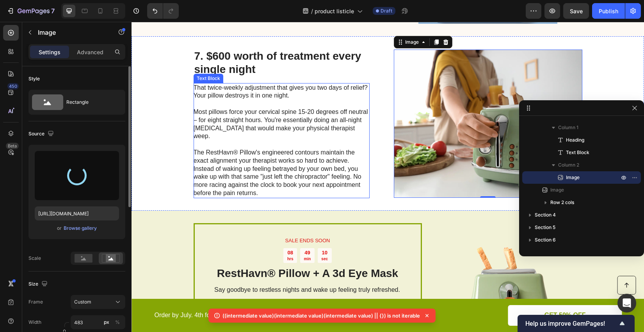
type input "[URL][DOMAIN_NAME]"
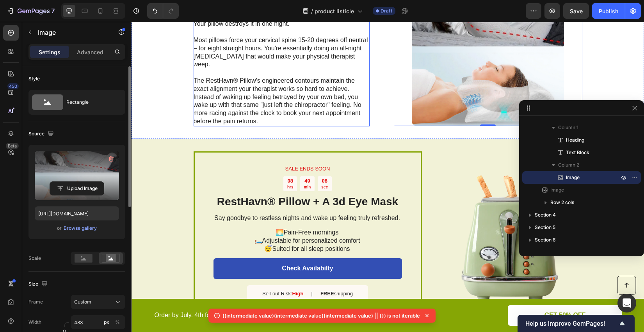
scroll to position [1196, 0]
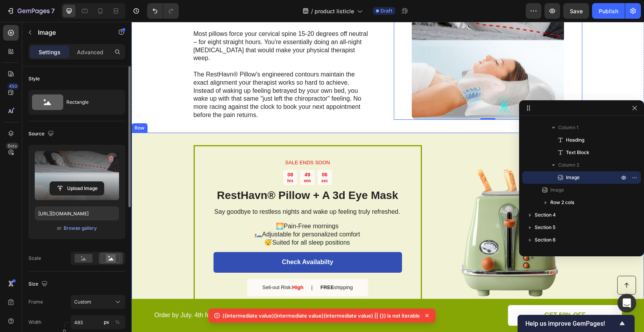
click at [151, 155] on div "SALE ENDS SOON Text Block 08 hrs 49 min 06 sec Countdown Timer RestHavn® Pillow…" at bounding box center [387, 233] width 512 height 200
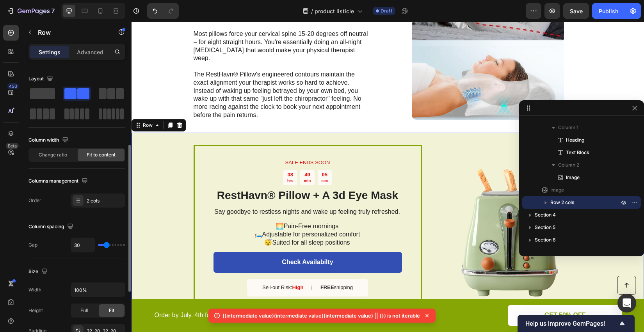
scroll to position [52, 0]
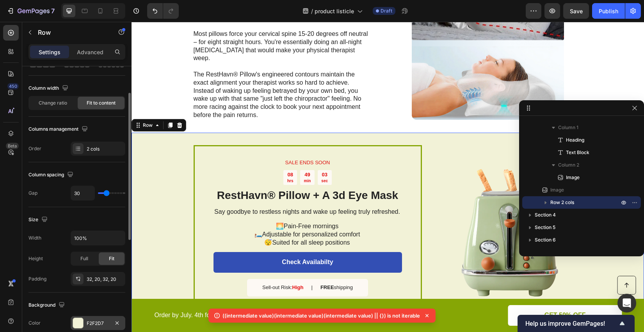
click at [78, 322] on div at bounding box center [78, 323] width 10 height 10
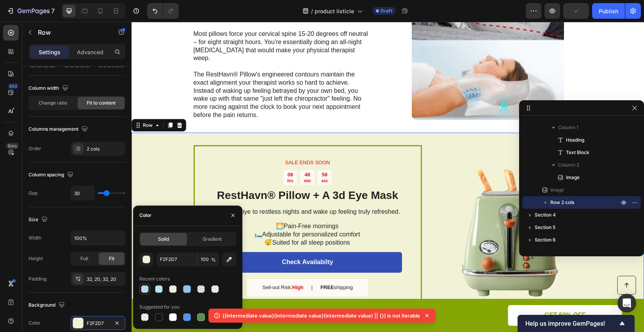
click at [147, 291] on div at bounding box center [145, 289] width 8 height 8
type input "90C2E7"
type input "50"
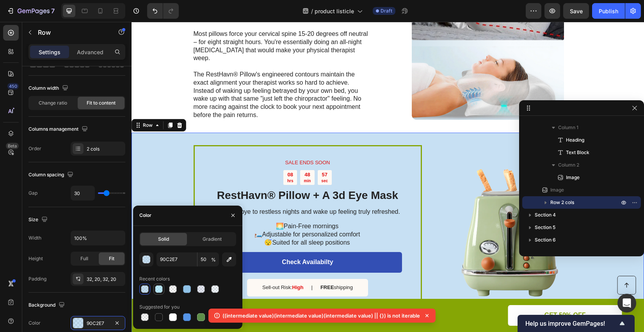
click at [158, 290] on div at bounding box center [159, 289] width 8 height 8
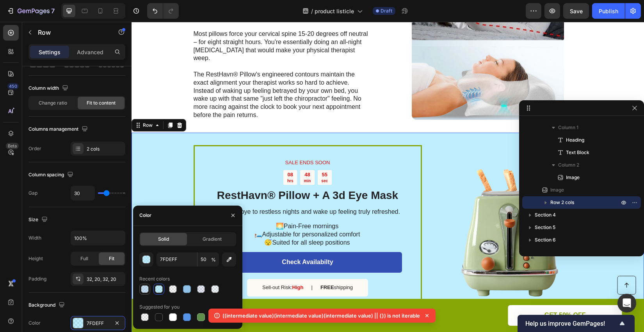
click at [147, 290] on div at bounding box center [145, 289] width 8 height 8
type input "90C2E7"
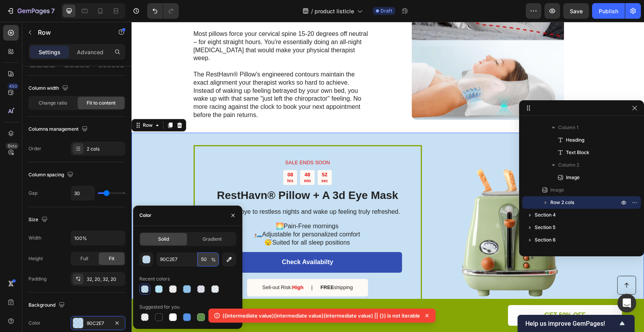
click at [206, 262] on input "50" at bounding box center [207, 259] width 21 height 14
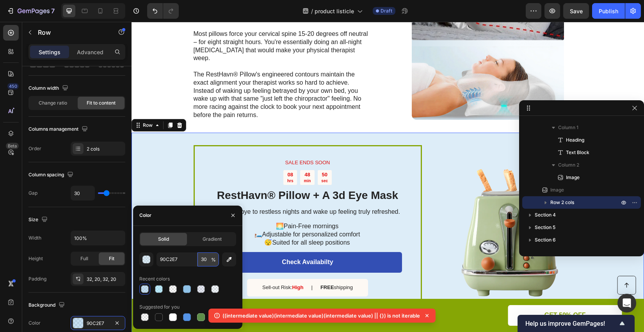
type input "30"
click at [359, 144] on div "SALE ENDS SOON Text Block 08 hrs 48 min 48 sec Countdown Timer RestHavn® Pillow…" at bounding box center [387, 233] width 512 height 200
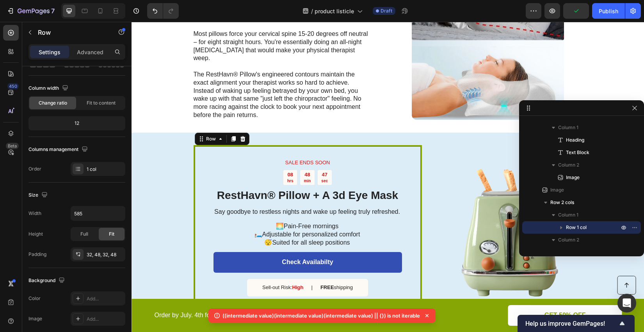
click at [356, 146] on div "SALE ENDS SOON Text Block 08 hrs 48 min 47 sec Countdown Timer RestHavn® Pillow…" at bounding box center [308, 232] width 228 height 175
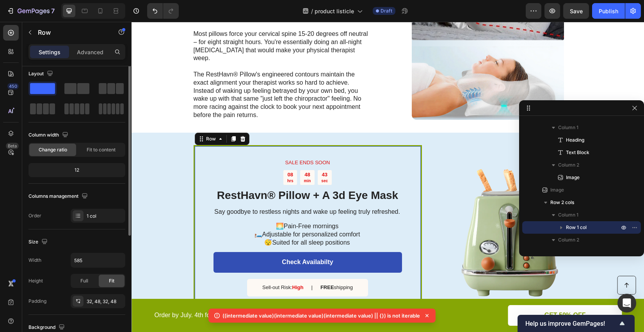
scroll to position [0, 0]
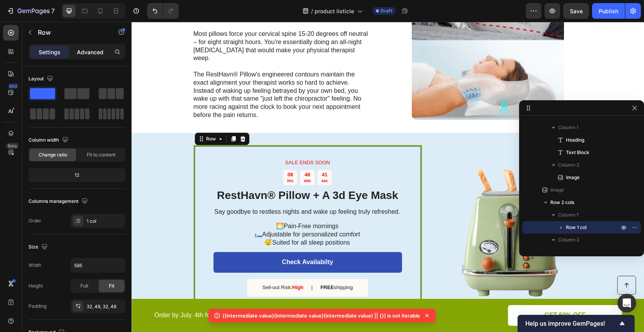
click at [94, 52] on p "Advanced" at bounding box center [90, 52] width 27 height 8
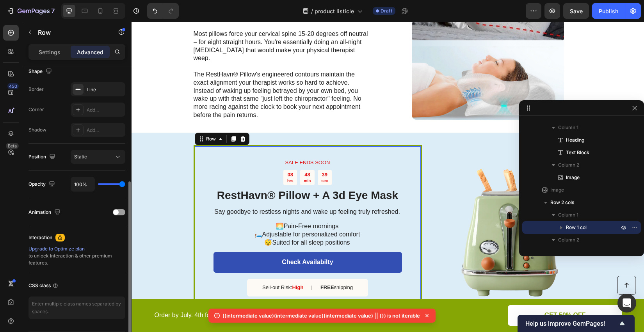
scroll to position [231, 0]
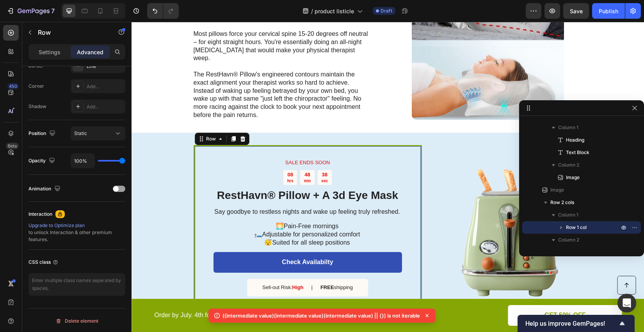
click at [407, 149] on div "SALE ENDS SOON Text Block 08 hrs 48 min 38 sec Countdown Timer RestHavn® Pillow…" at bounding box center [308, 232] width 228 height 175
click at [55, 46] on div "Settings" at bounding box center [49, 52] width 39 height 12
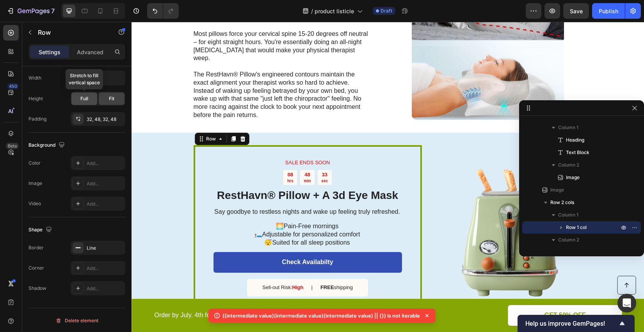
click at [83, 96] on span "Full" at bounding box center [84, 98] width 8 height 7
click at [106, 96] on div "Fit" at bounding box center [112, 98] width 26 height 12
click at [80, 251] on div at bounding box center [78, 247] width 11 height 11
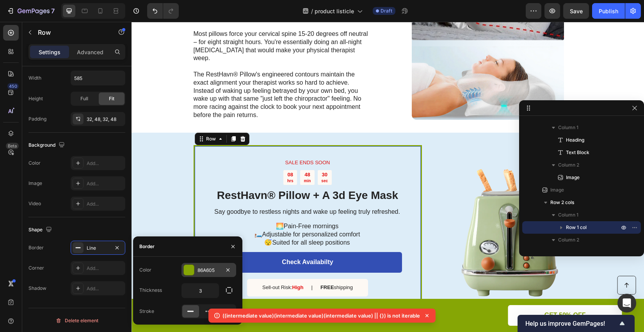
click at [187, 271] on div at bounding box center [189, 270] width 10 height 10
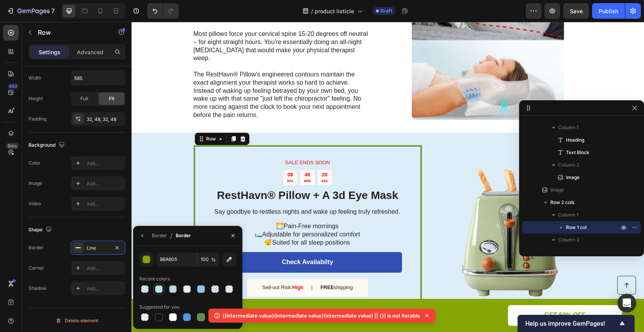
click at [161, 291] on div at bounding box center [159, 289] width 8 height 8
type input "7FDEFF"
type input "50"
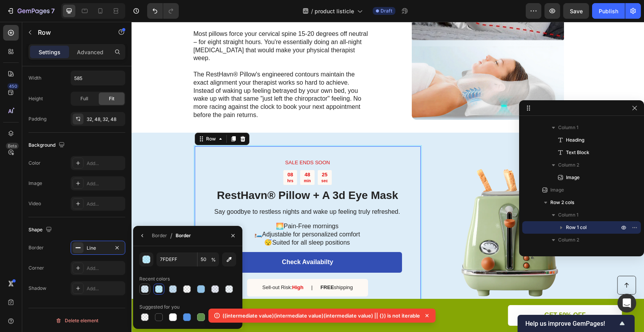
click at [145, 290] on div at bounding box center [145, 289] width 8 height 8
type input "90C2E7"
click at [203, 291] on div at bounding box center [201, 289] width 8 height 8
type input "100"
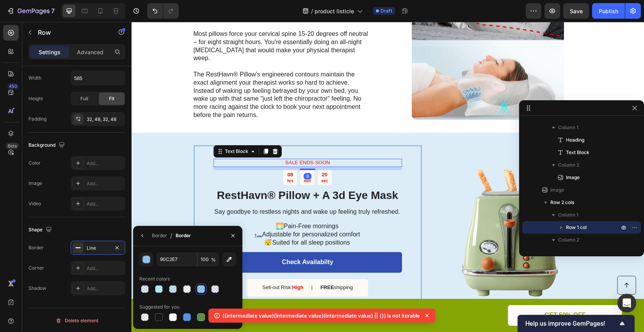
click at [373, 159] on div "SALE ENDS SOON" at bounding box center [307, 163] width 188 height 8
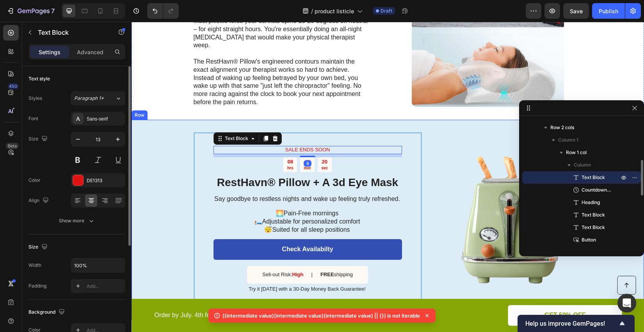
scroll to position [1222, 0]
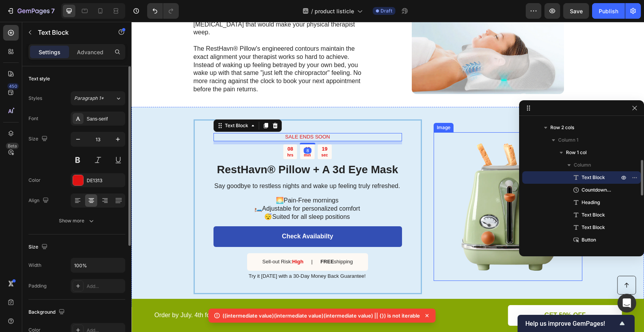
click at [461, 207] on img at bounding box center [508, 206] width 149 height 149
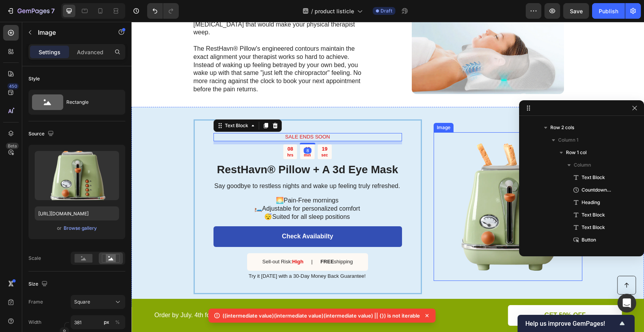
scroll to position [260, 0]
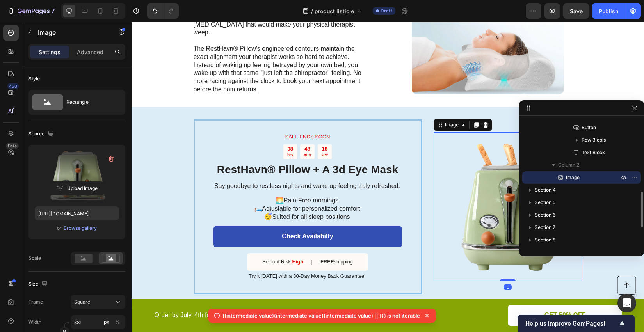
click at [72, 173] on label at bounding box center [77, 175] width 84 height 49
click at [72, 182] on input "file" at bounding box center [77, 188] width 54 height 13
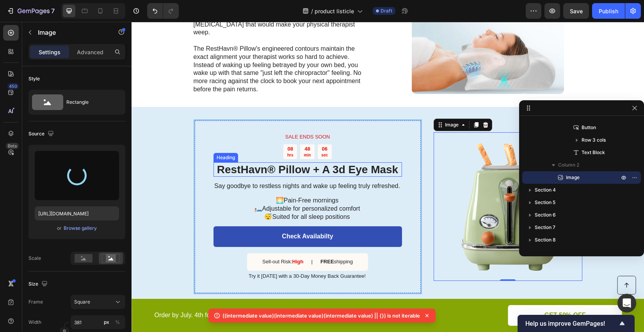
type input "[URL][DOMAIN_NAME]"
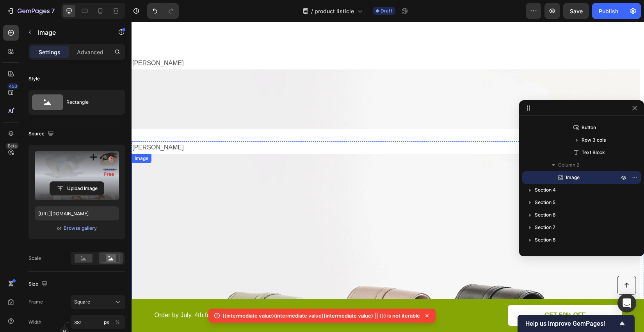
scroll to position [3043, 0]
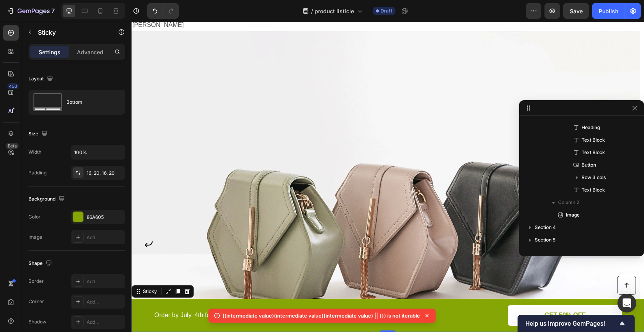
click at [151, 304] on div "Button Order by July. 4th for Guaranteed Discounts. Text Block GET 50% OFF Butt…" at bounding box center [387, 315] width 512 height 33
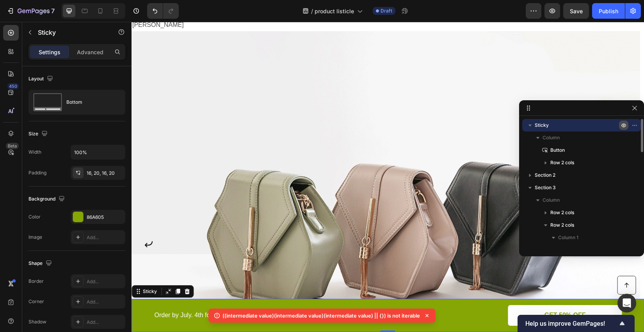
click at [461, 124] on icon "button" at bounding box center [623, 126] width 5 height 4
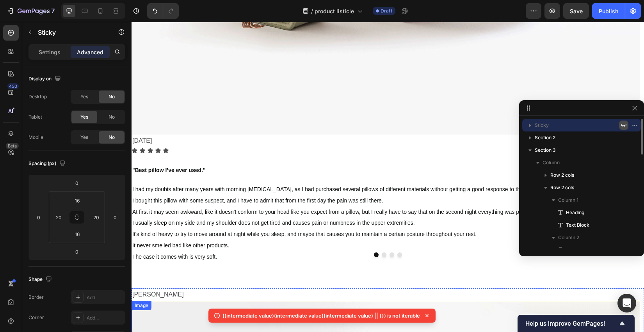
scroll to position [4474, 0]
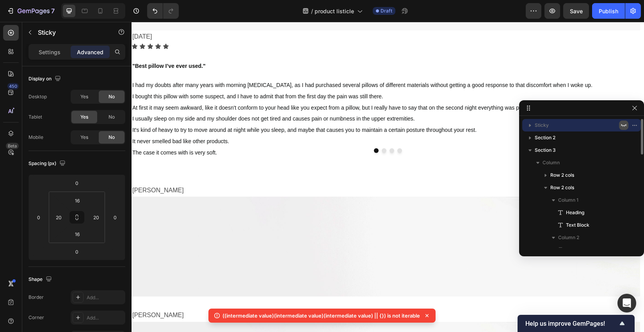
click at [427, 315] on icon at bounding box center [426, 315] width 3 height 3
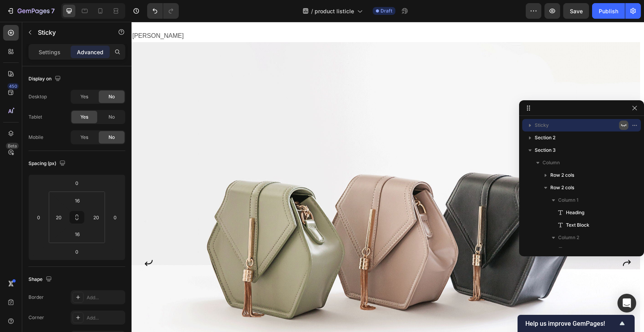
scroll to position [52, 0]
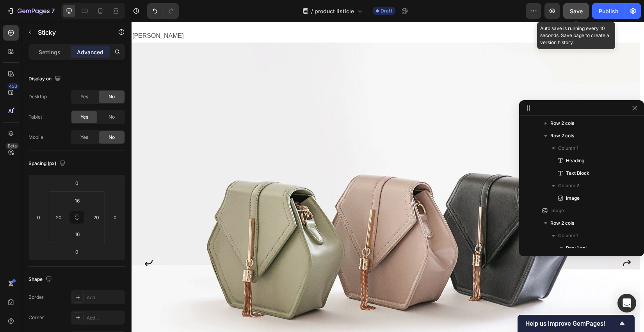
click at [461, 16] on button "Save" at bounding box center [576, 11] width 26 height 16
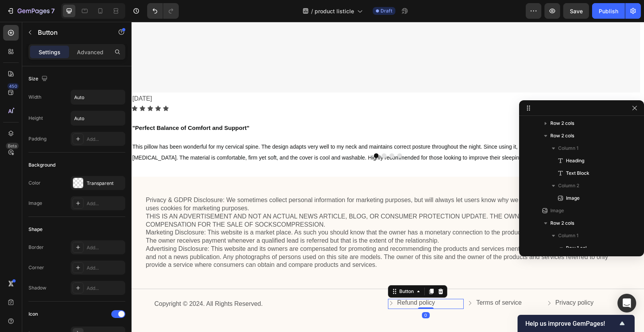
scroll to position [508, 0]
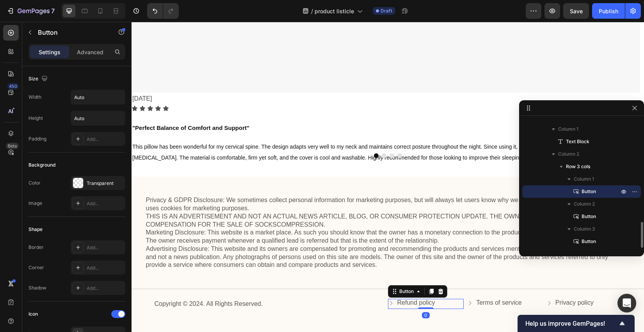
click at [395, 300] on div "Refund policy" at bounding box center [411, 303] width 47 height 8
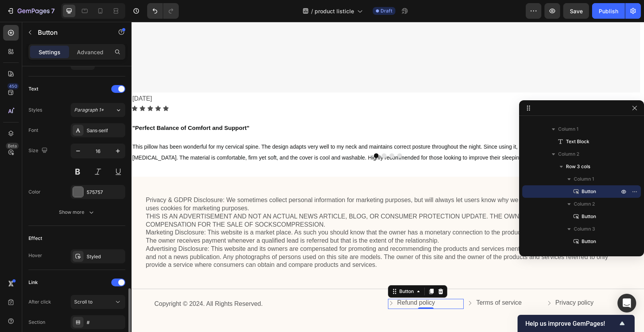
scroll to position [372, 0]
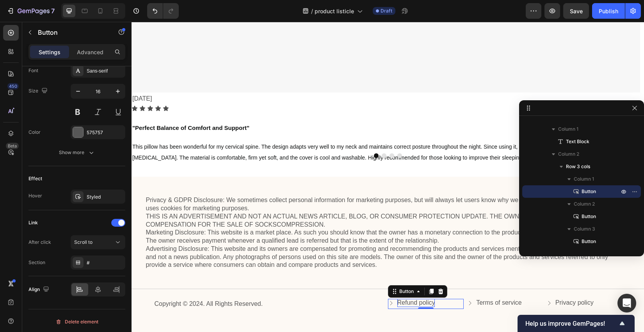
click at [403, 305] on p "Refund policy" at bounding box center [416, 303] width 38 height 8
click at [388, 304] on icon at bounding box center [391, 303] width 6 height 6
click at [393, 304] on div "Refund policy" at bounding box center [411, 303] width 47 height 8
click at [388, 304] on icon at bounding box center [391, 303] width 6 height 6
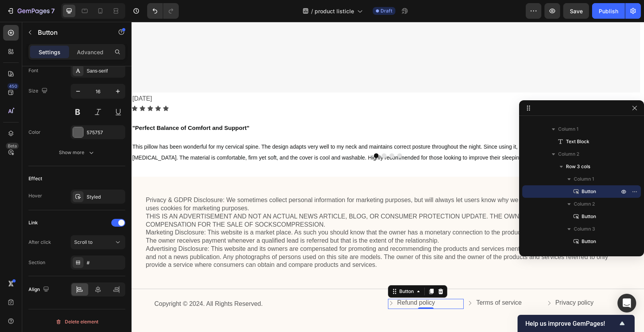
click at [388, 304] on icon at bounding box center [391, 303] width 6 height 6
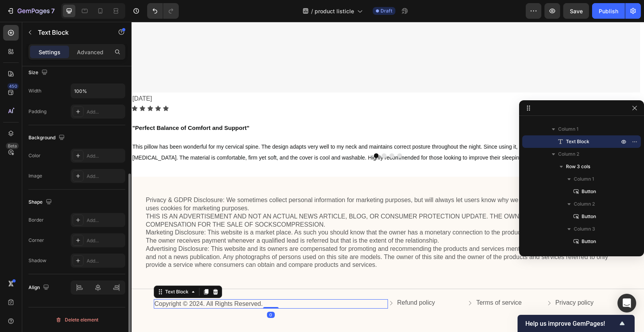
click at [354, 300] on p "Copyright © 2024. All Rights Reserved." at bounding box center [271, 304] width 233 height 8
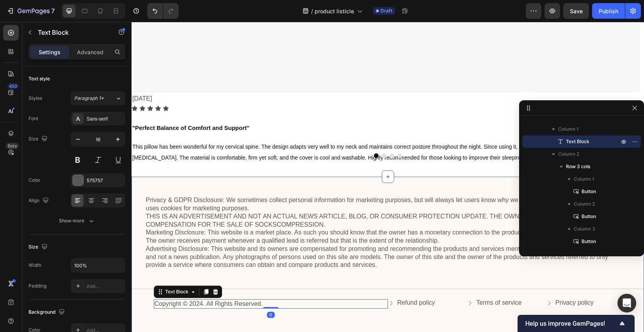
scroll to position [397, 0]
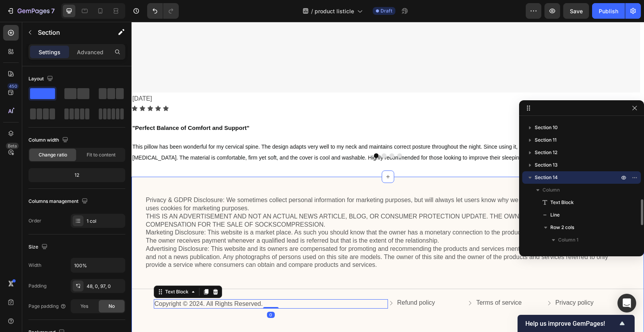
click at [370, 291] on div "Privacy & GDPR Disclosure: We sometimes collect personal information for market…" at bounding box center [387, 254] width 512 height 119
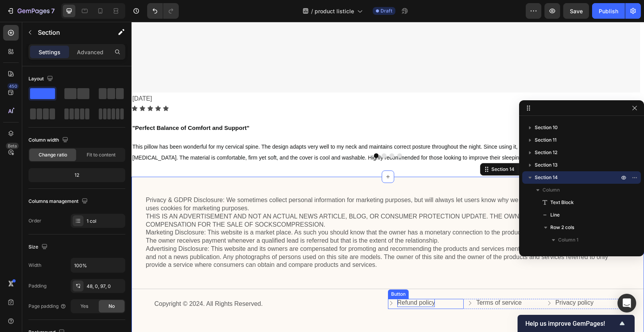
click at [401, 300] on p "Refund policy" at bounding box center [416, 303] width 38 height 8
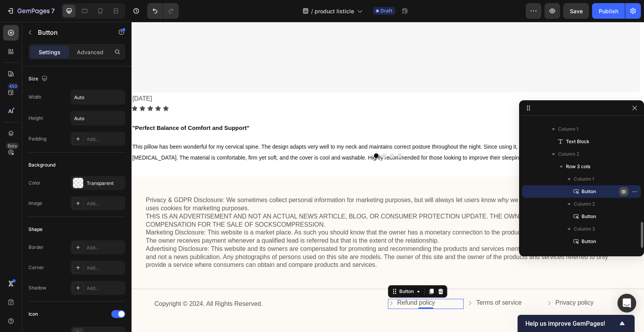
click at [461, 192] on button "button" at bounding box center [623, 191] width 9 height 9
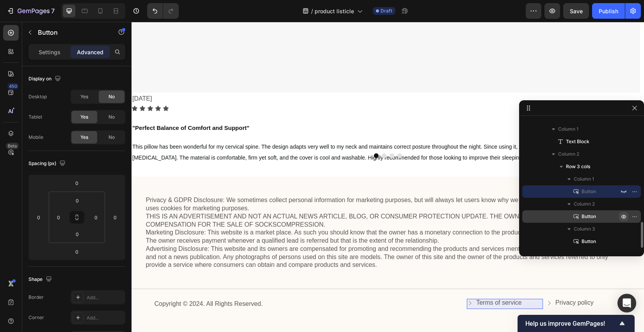
click at [461, 215] on icon "button" at bounding box center [623, 216] width 6 height 6
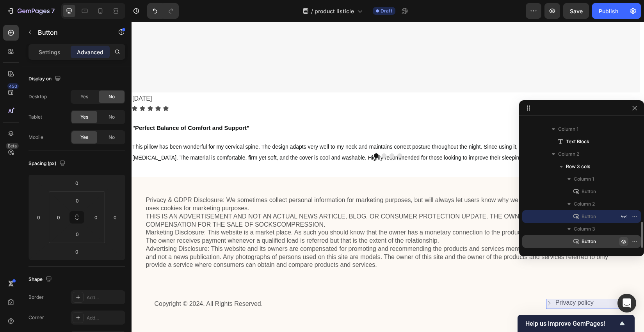
click at [461, 243] on icon "button" at bounding box center [623, 241] width 6 height 6
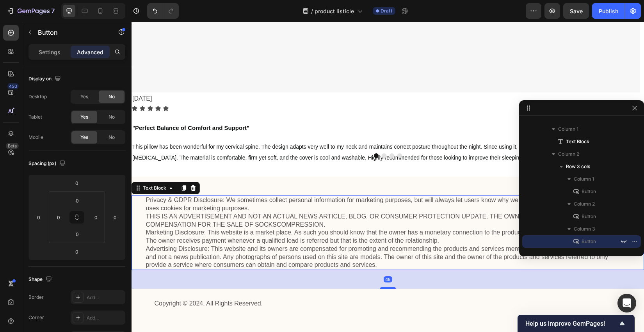
click at [311, 246] on p "Privacy & GDPR Disclosure: We sometimes collect personal information for market…" at bounding box center [388, 232] width 484 height 73
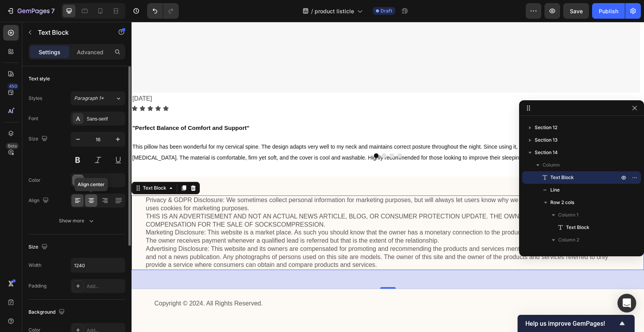
click at [93, 201] on icon at bounding box center [91, 201] width 8 height 8
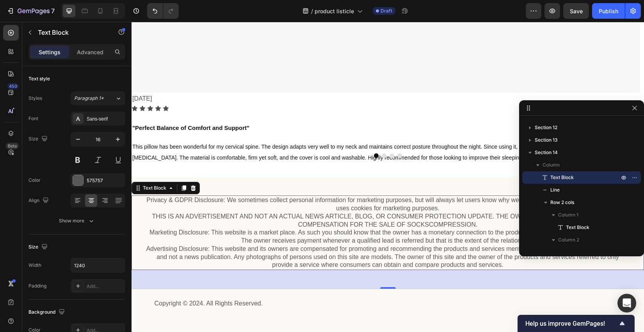
click at [272, 223] on p "Privacy & GDPR Disclosure: We sometimes collect personal information for market…" at bounding box center [388, 232] width 484 height 73
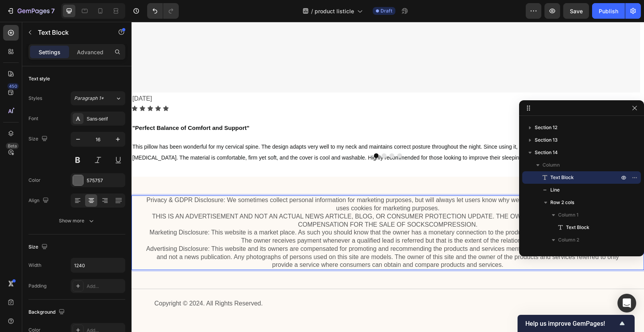
click at [436, 208] on p "Privacy & GDPR Disclosure: We sometimes collect personal information for market…" at bounding box center [388, 232] width 484 height 73
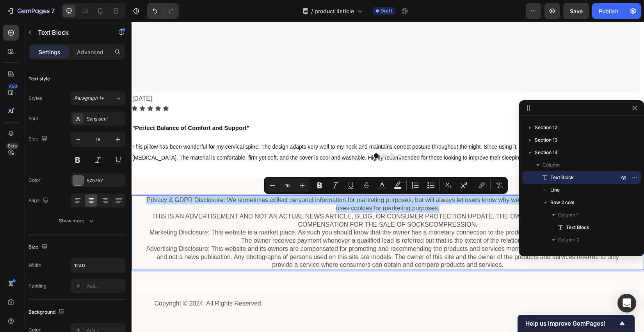
drag, startPoint x: 439, startPoint y: 207, endPoint x: 142, endPoint y: 204, distance: 297.3
click at [142, 204] on div "Privacy & GDPR Disclosure: We sometimes collect personal information for market…" at bounding box center [387, 232] width 497 height 75
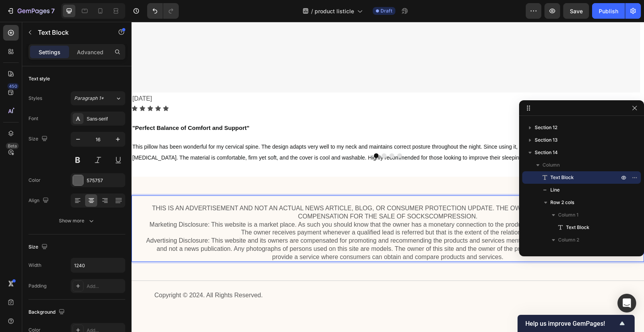
click at [151, 208] on p "⁠⁠⁠⁠⁠⁠⁠ THIS IS AN ADVERTISEMENT AND NOT AN ACTUAL NEWS ARTICLE, BLOG, OR CONSU…" at bounding box center [388, 228] width 484 height 65
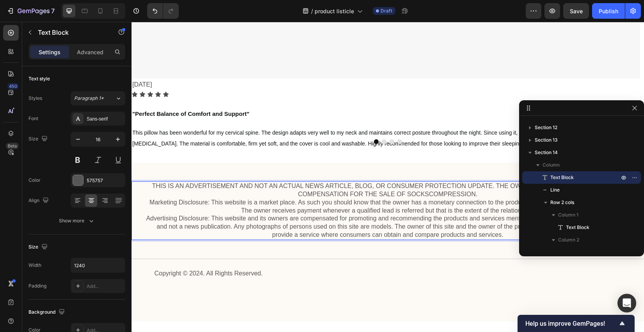
scroll to position [6566, 0]
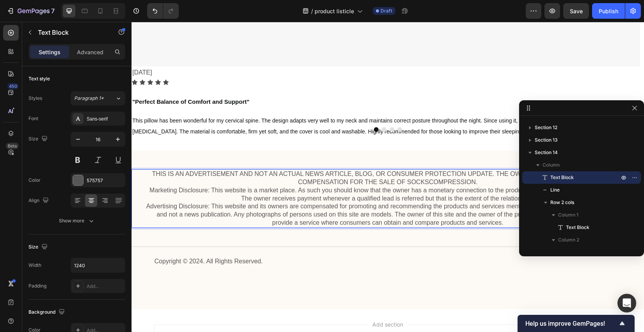
click at [327, 185] on p "THIS IS AN ADVERTISEMENT AND NOT AN ACTUAL NEWS ARTICLE, BLOG, OR CONSUMER PROT…" at bounding box center [388, 198] width 484 height 57
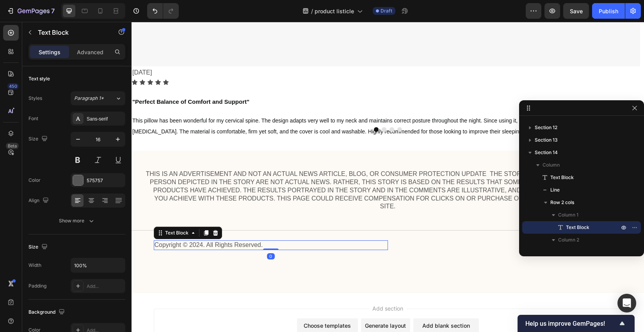
click at [326, 249] on p "Copyright © 2024. All Rights Reserved." at bounding box center [271, 245] width 233 height 8
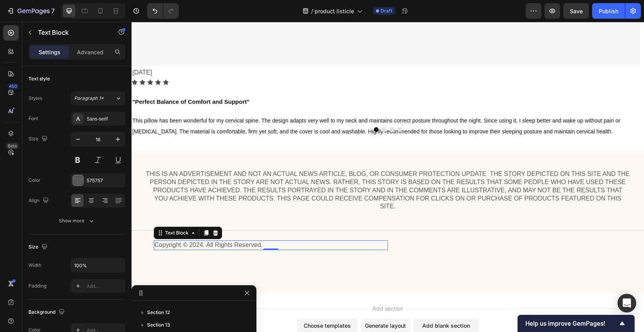
drag, startPoint x: 530, startPoint y: 108, endPoint x: 194, endPoint y: 312, distance: 393.1
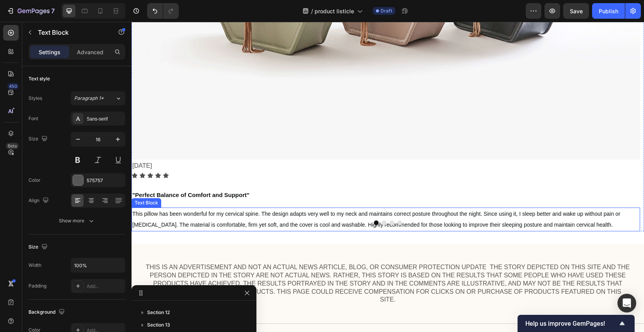
scroll to position [6462, 0]
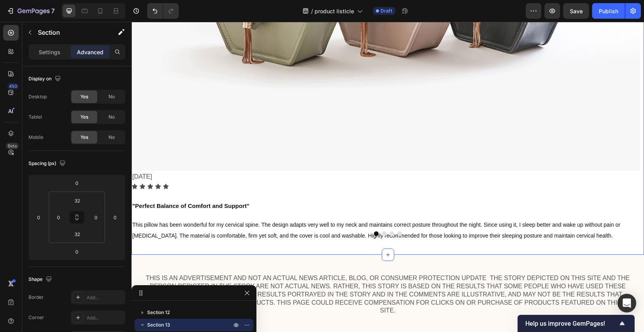
click at [461, 250] on div "[PERSON_NAME] Text Block Image [DATE] Text Block Icon Icon Icon Icon Icon Icon …" at bounding box center [387, 9] width 512 height 491
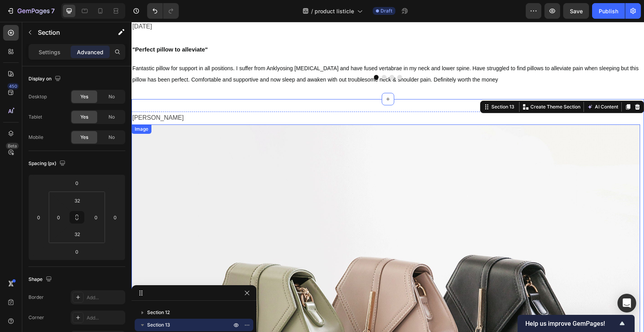
scroll to position [6098, 0]
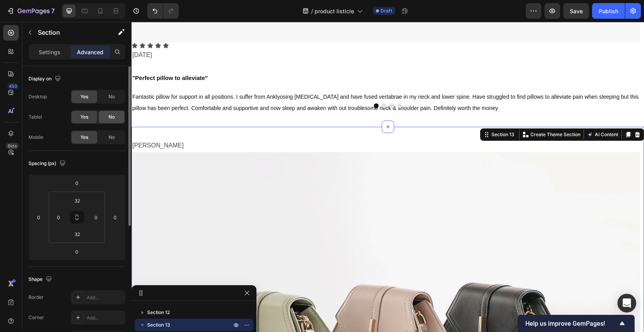
click at [108, 117] on span "No" at bounding box center [111, 117] width 6 height 7
click at [114, 98] on span "No" at bounding box center [111, 96] width 6 height 7
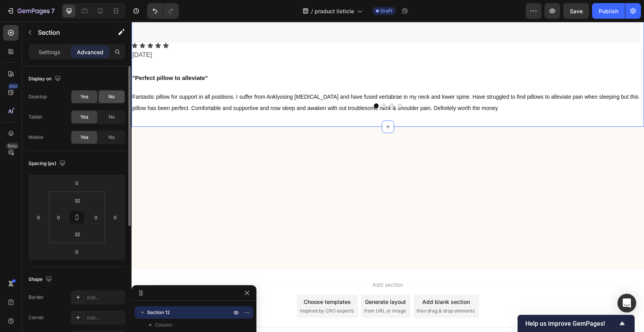
click at [108, 94] on div "No" at bounding box center [112, 97] width 26 height 12
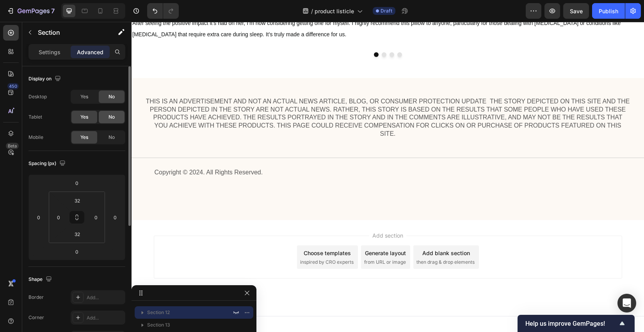
click at [106, 116] on div "No" at bounding box center [112, 117] width 26 height 12
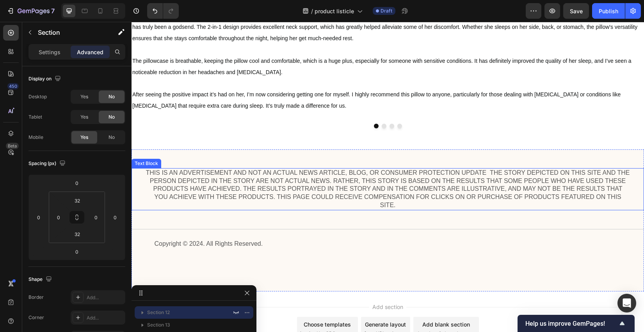
scroll to position [5578, 0]
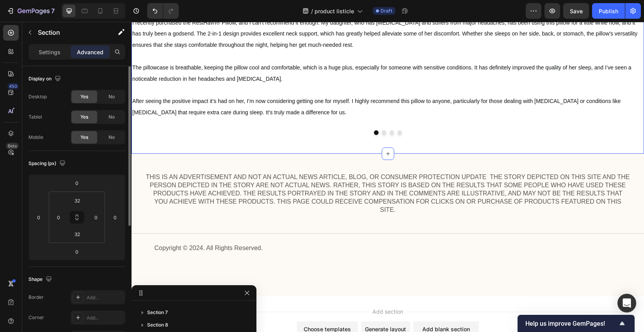
click at [117, 103] on div "Yes No" at bounding box center [98, 97] width 55 height 14
click at [113, 114] on span "No" at bounding box center [111, 117] width 6 height 7
click at [119, 96] on div "No" at bounding box center [112, 97] width 26 height 12
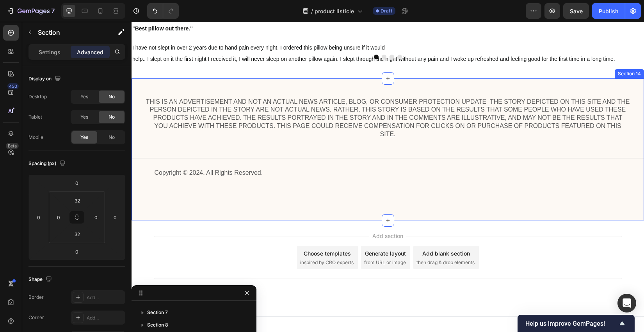
scroll to position [5009, 0]
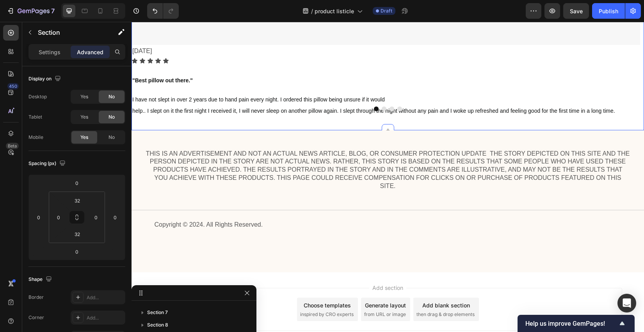
click at [117, 98] on div "No" at bounding box center [112, 97] width 26 height 12
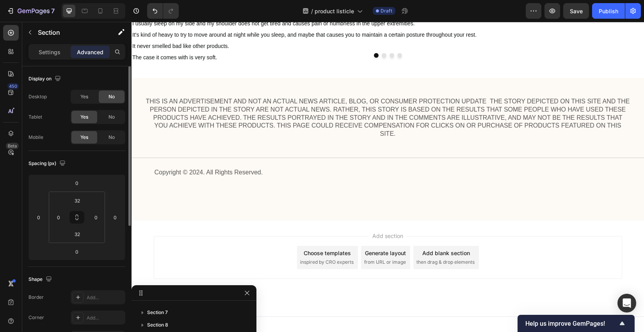
click at [110, 126] on div "Desktop Yes No Tablet Yes No Mobile Yes No" at bounding box center [76, 117] width 97 height 55
click at [119, 117] on div "No" at bounding box center [112, 117] width 26 height 12
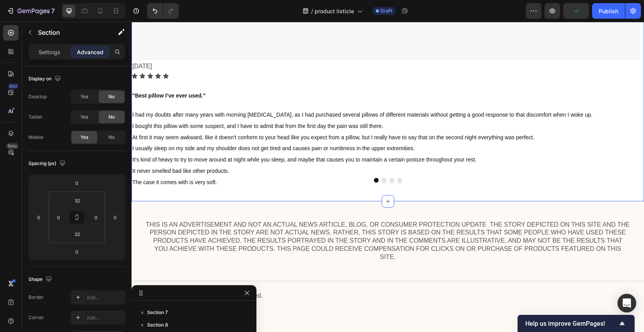
scroll to position [4439, 0]
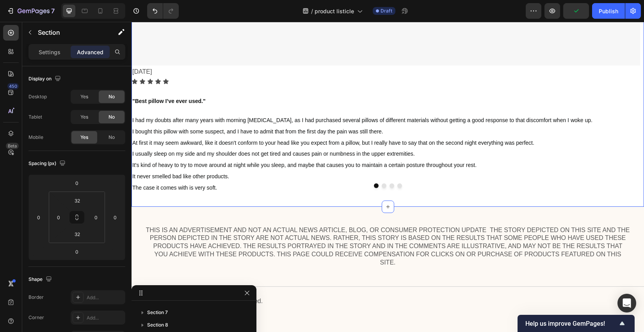
click at [116, 101] on div "No" at bounding box center [112, 97] width 26 height 12
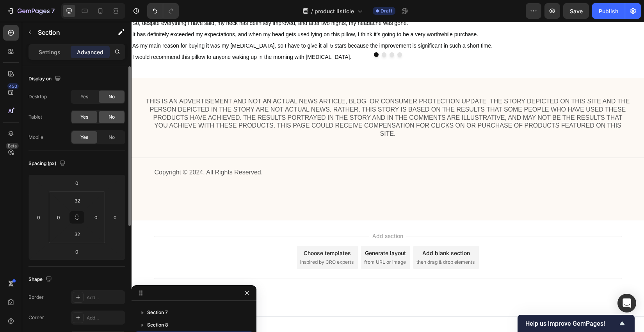
click at [113, 115] on span "No" at bounding box center [111, 117] width 6 height 7
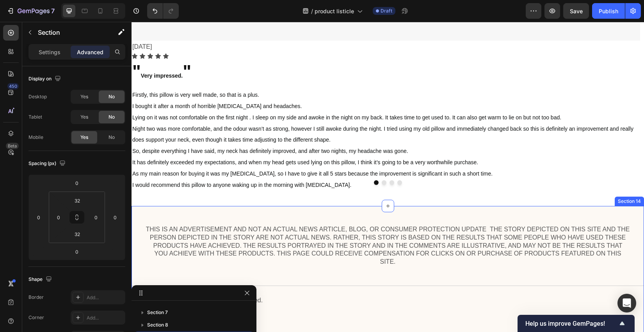
scroll to position [3890, 0]
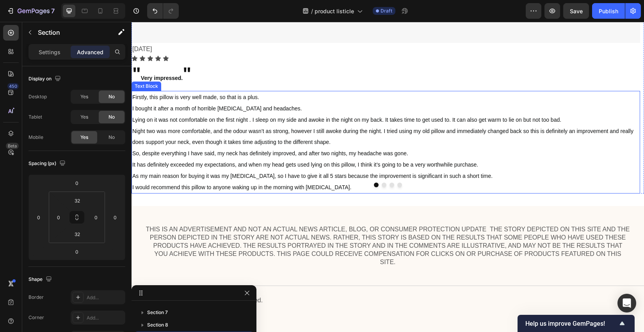
click at [461, 190] on p "Firstly, this pillow is very well made, so that is a plus. I bought it after a …" at bounding box center [385, 142] width 507 height 101
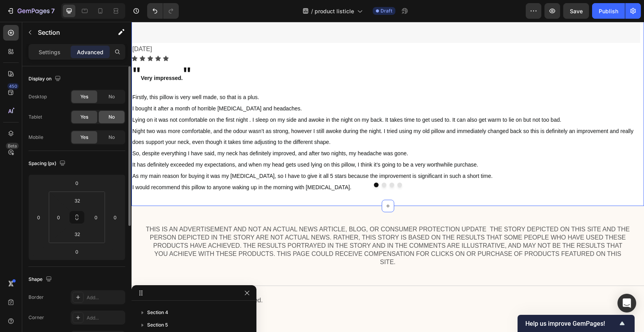
click at [111, 117] on span "No" at bounding box center [111, 117] width 6 height 7
click at [110, 92] on div "No" at bounding box center [112, 97] width 26 height 12
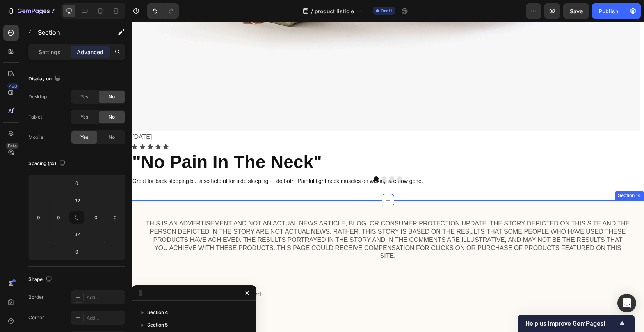
scroll to position [3317, 0]
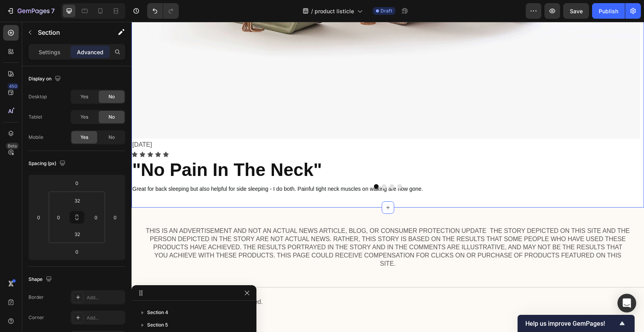
click at [119, 96] on div "No" at bounding box center [112, 97] width 26 height 12
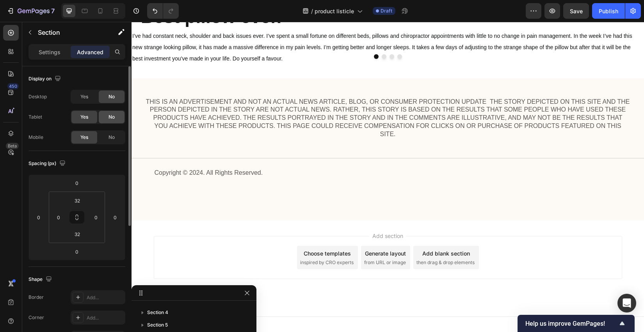
click at [106, 115] on div "No" at bounding box center [112, 117] width 26 height 12
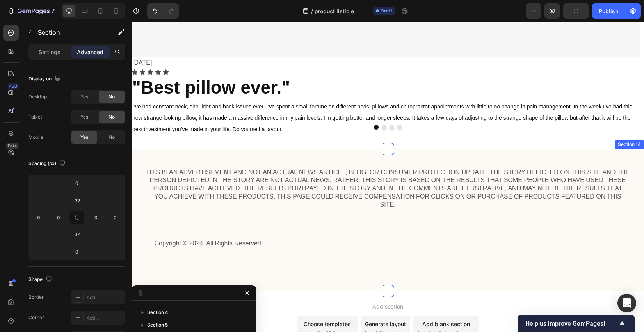
scroll to position [2893, 0]
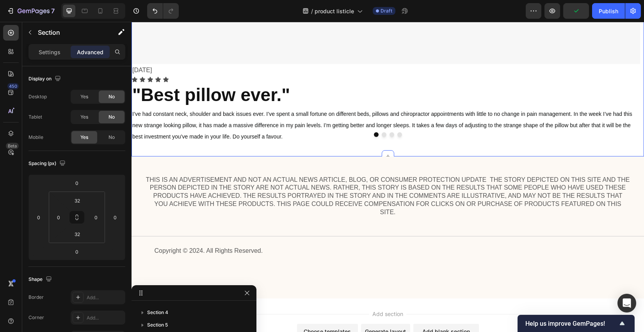
click at [119, 117] on div "No" at bounding box center [112, 117] width 26 height 12
click at [119, 101] on div "No" at bounding box center [112, 97] width 26 height 12
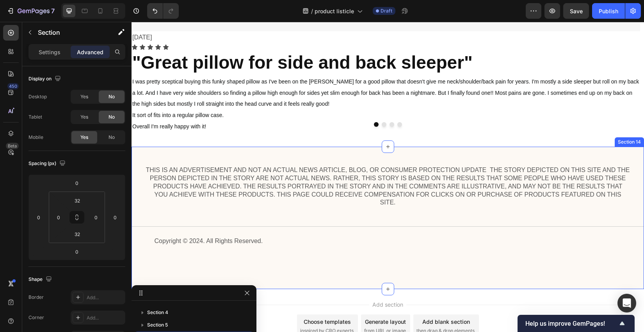
scroll to position [2394, 0]
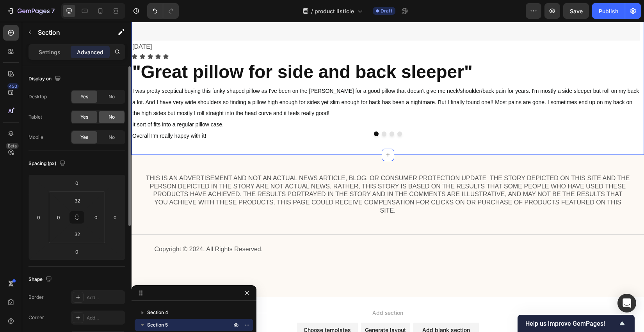
click at [112, 120] on div "No" at bounding box center [112, 117] width 26 height 12
click at [112, 97] on span "No" at bounding box center [111, 96] width 6 height 7
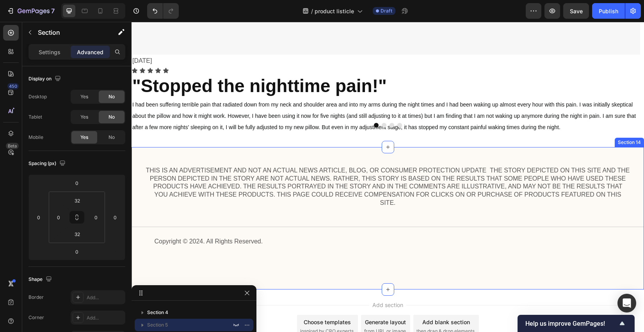
scroll to position [1871, 0]
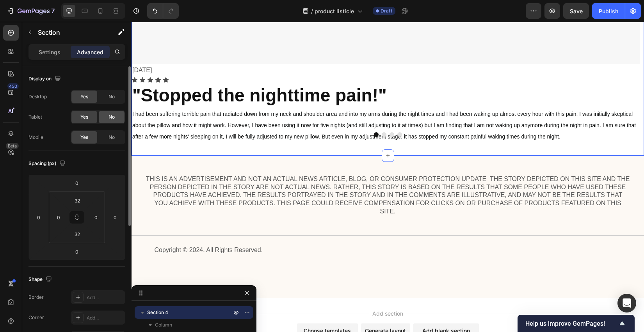
click at [119, 114] on div "No" at bounding box center [112, 117] width 26 height 12
click at [115, 101] on div "No" at bounding box center [112, 97] width 26 height 12
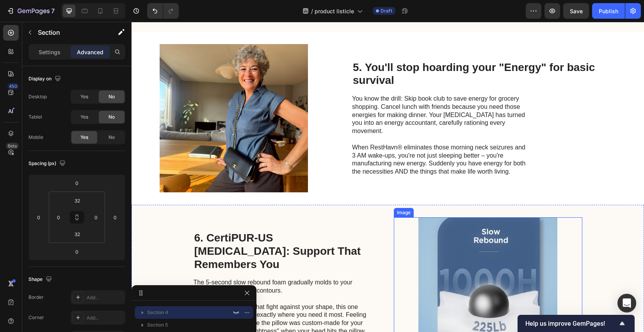
scroll to position [774, 0]
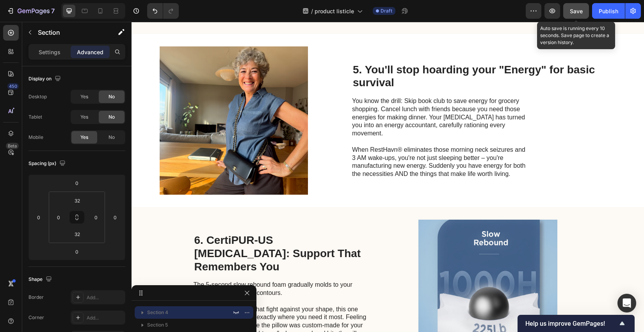
click at [461, 11] on span "Save" at bounding box center [576, 11] width 13 height 7
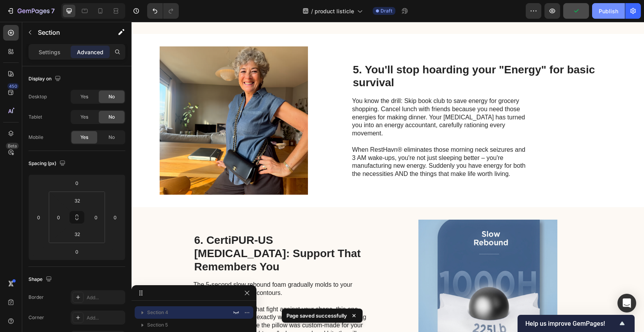
click at [461, 15] on button "Publish" at bounding box center [608, 11] width 33 height 16
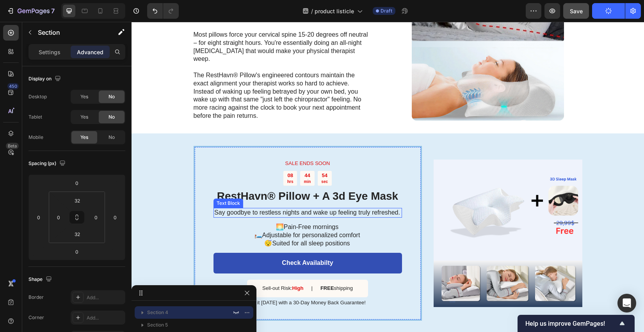
scroll to position [1242, 0]
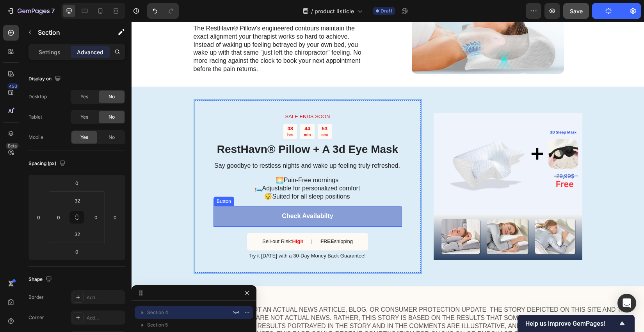
click at [356, 218] on link "Check Availabilty" at bounding box center [307, 216] width 188 height 21
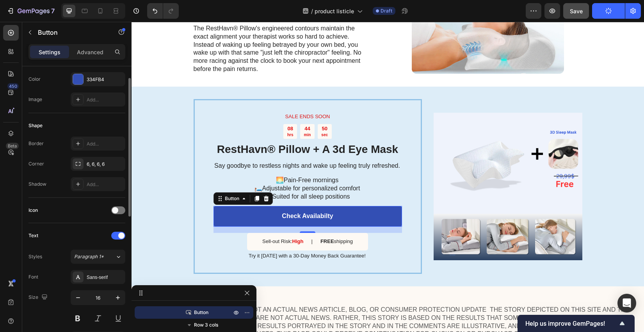
scroll to position [130, 0]
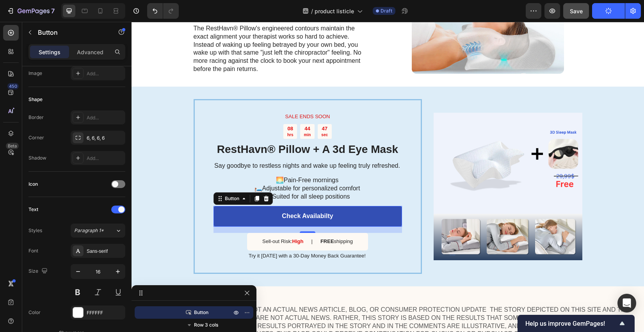
click at [203, 318] on div "Button" at bounding box center [194, 312] width 112 height 12
click at [206, 316] on div "Button" at bounding box center [194, 312] width 112 height 12
click at [247, 314] on icon "button" at bounding box center [247, 312] width 6 height 6
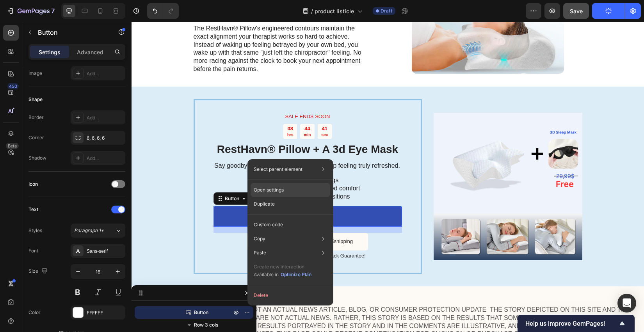
click at [286, 188] on div "Open settings" at bounding box center [291, 190] width 80 height 14
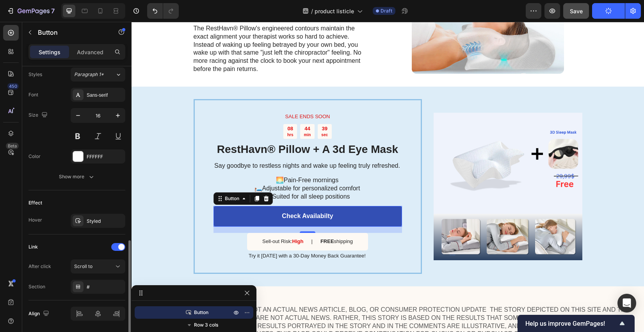
scroll to position [311, 0]
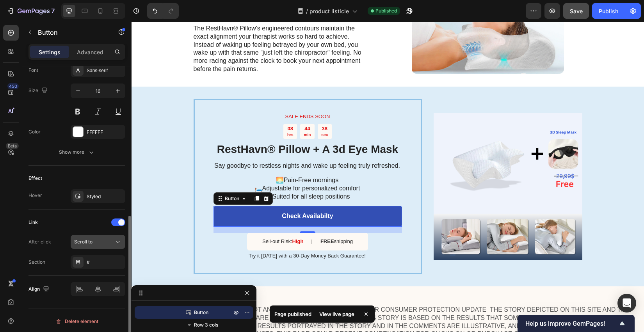
click at [93, 241] on div "Scroll to" at bounding box center [94, 241] width 40 height 7
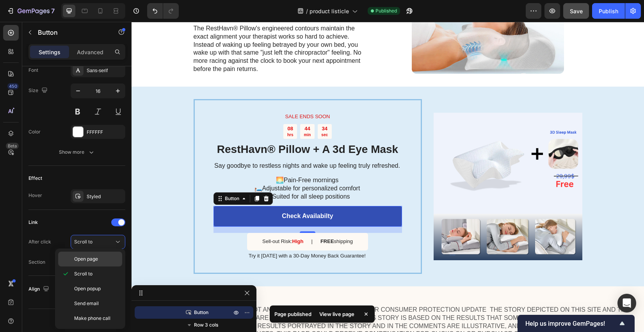
click at [90, 254] on div "Open page" at bounding box center [90, 259] width 64 height 15
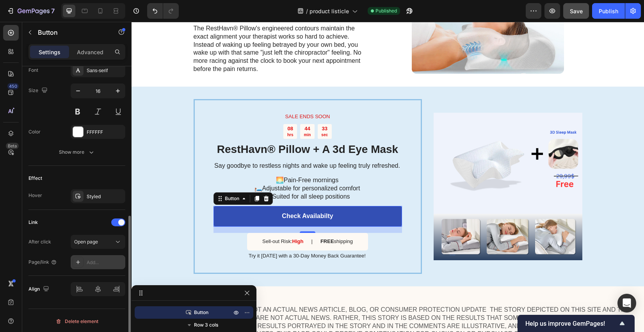
click at [94, 257] on div "Add..." at bounding box center [98, 262] width 55 height 14
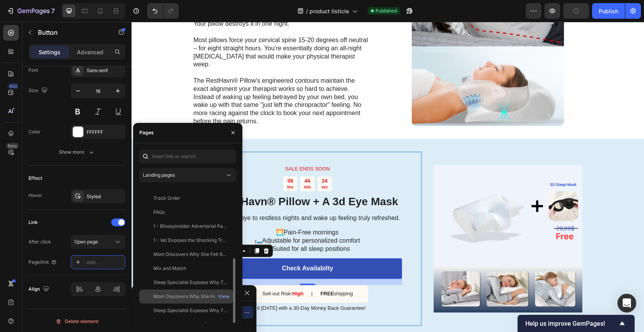
scroll to position [75, 0]
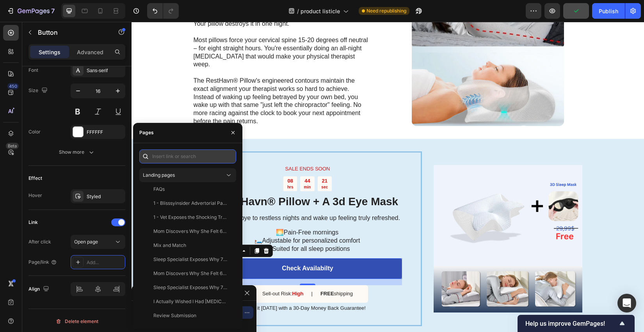
click at [184, 158] on input "text" at bounding box center [187, 156] width 97 height 14
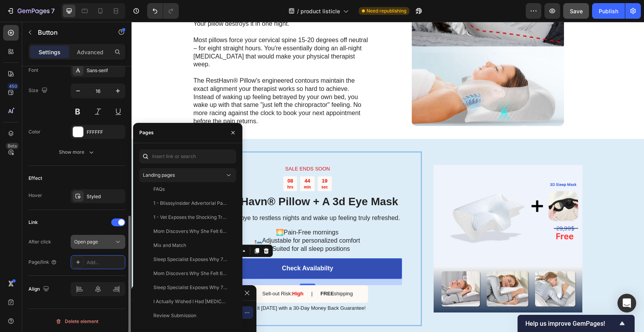
click at [109, 246] on button "Open page" at bounding box center [98, 242] width 55 height 14
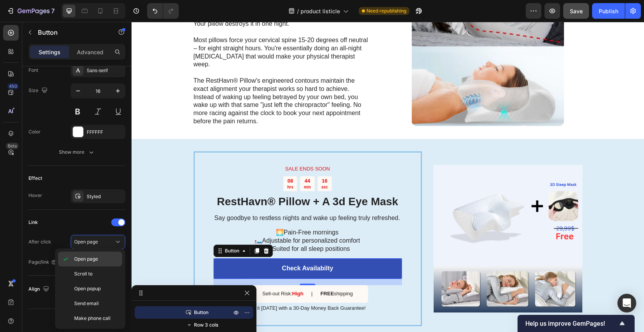
click at [103, 261] on p "Open page" at bounding box center [96, 259] width 44 height 7
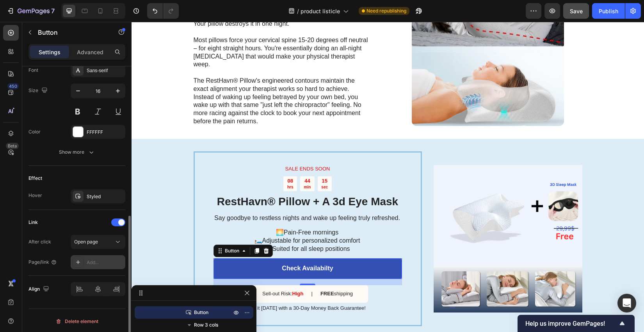
click at [101, 259] on div "Add..." at bounding box center [105, 262] width 37 height 7
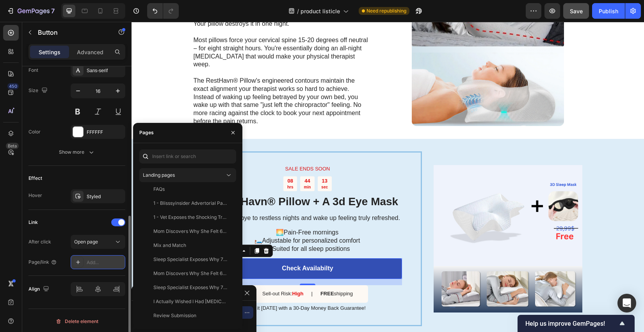
click at [79, 259] on icon at bounding box center [78, 262] width 6 height 6
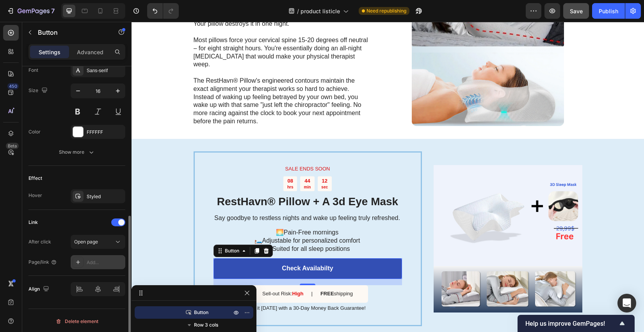
click at [78, 259] on icon at bounding box center [78, 262] width 6 height 6
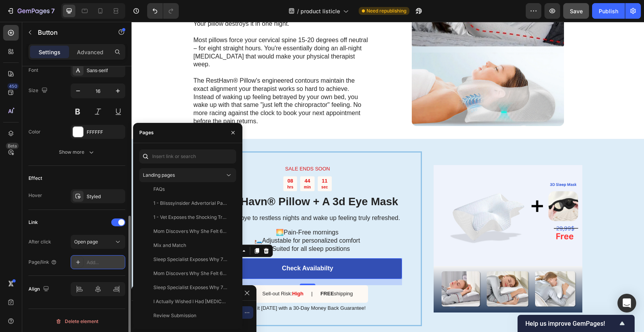
click at [94, 259] on div "Add..." at bounding box center [105, 262] width 37 height 7
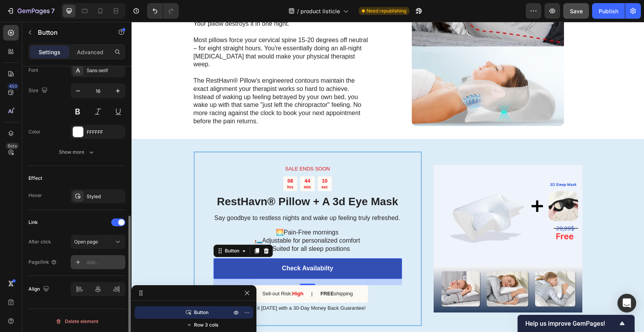
click at [108, 256] on div "Add..." at bounding box center [98, 262] width 55 height 14
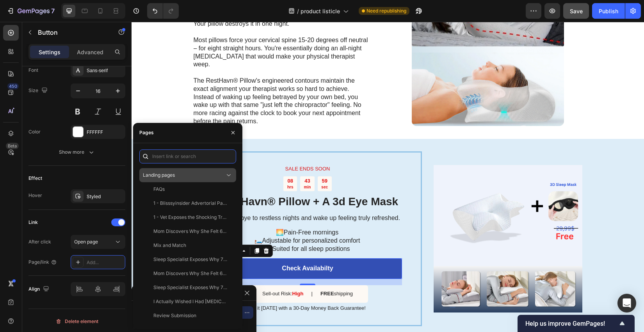
paste input "[URL][DOMAIN_NAME]"
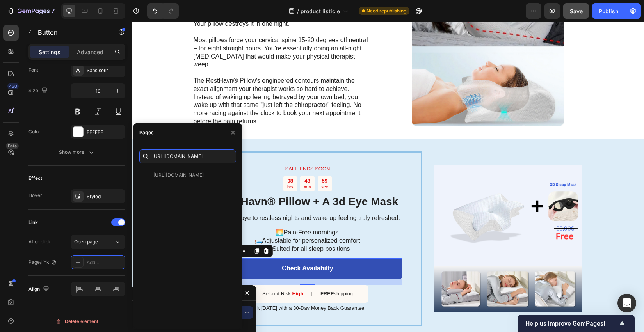
scroll to position [0, 0]
type input "[URL][DOMAIN_NAME]"
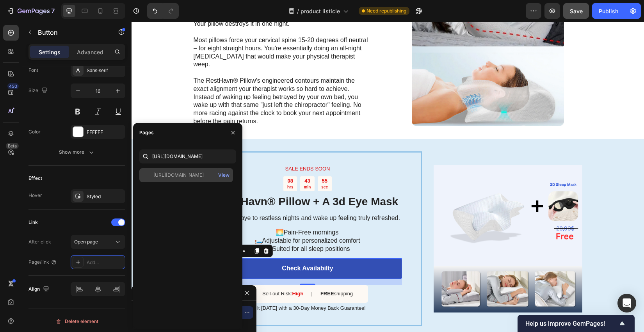
click at [203, 175] on div "[URL][DOMAIN_NAME]" at bounding box center [178, 175] width 50 height 7
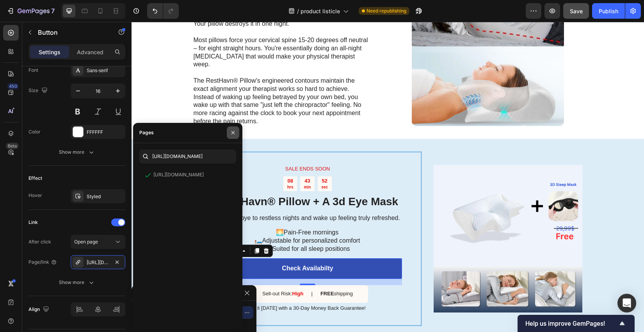
click at [230, 132] on icon "button" at bounding box center [233, 133] width 6 height 6
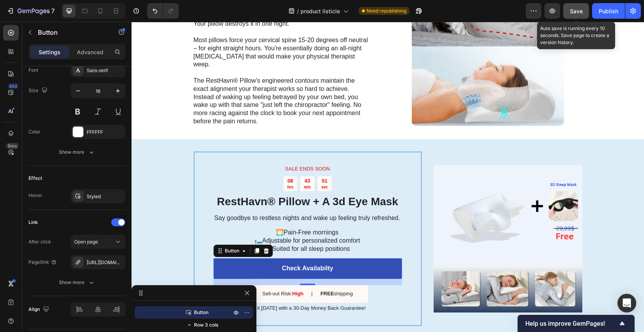
click at [461, 17] on button "Save" at bounding box center [576, 11] width 26 height 16
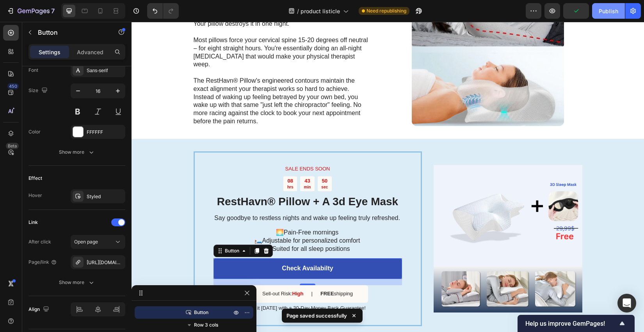
click at [461, 9] on div "Publish" at bounding box center [609, 11] width 20 height 8
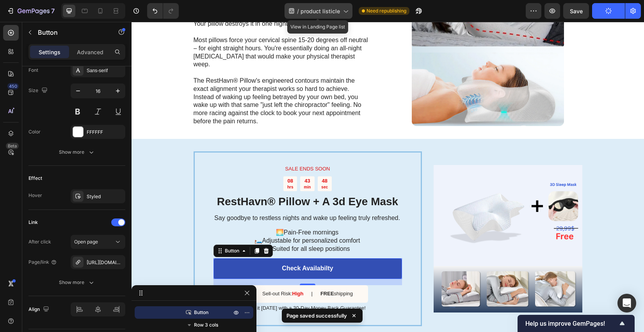
click at [343, 14] on icon at bounding box center [345, 11] width 8 height 8
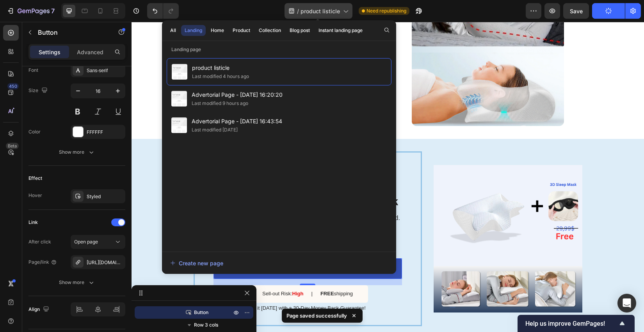
click at [343, 14] on icon at bounding box center [345, 11] width 8 height 8
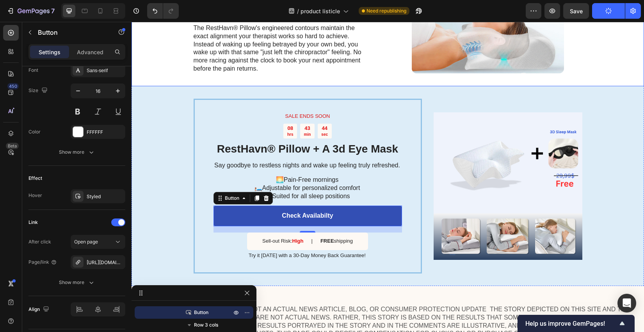
scroll to position [1268, 0]
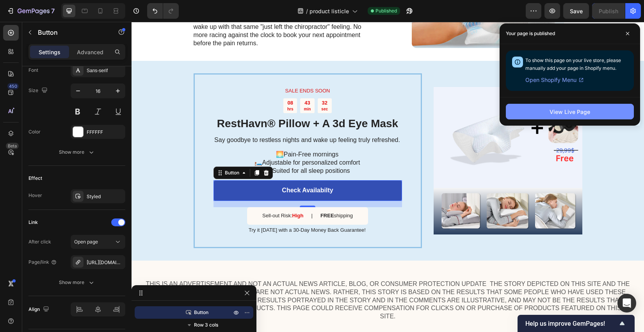
click at [461, 110] on button "View Live Page" at bounding box center [570, 112] width 128 height 16
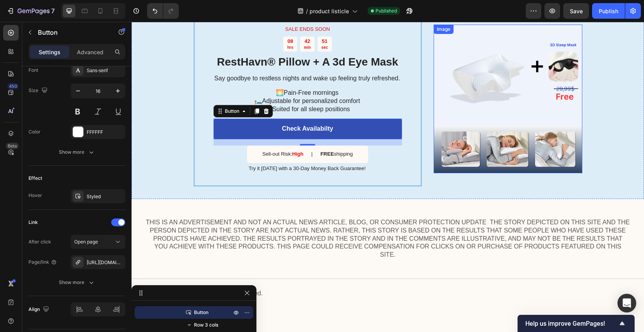
scroll to position [1320, 0]
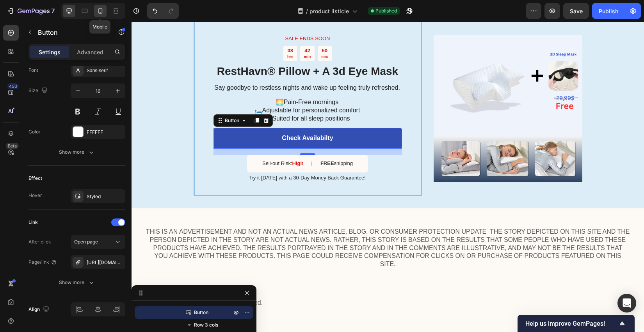
click at [98, 10] on icon at bounding box center [100, 11] width 8 height 8
type input "14"
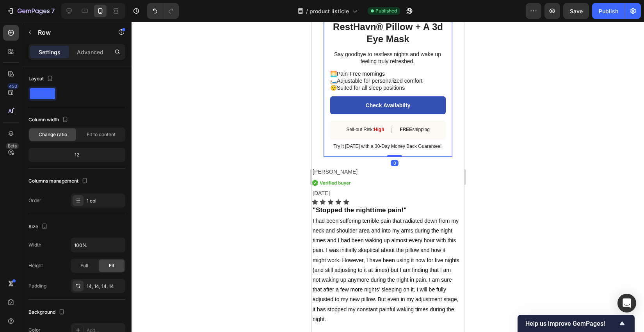
click at [447, 128] on div "SALE ENDS SOON Text Block 08 hrs 42 min 47 sec Countdown Timer RestHavn® Pillow…" at bounding box center [387, 71] width 129 height 172
click at [45, 99] on div at bounding box center [42, 94] width 28 height 14
click at [49, 92] on span at bounding box center [42, 93] width 25 height 11
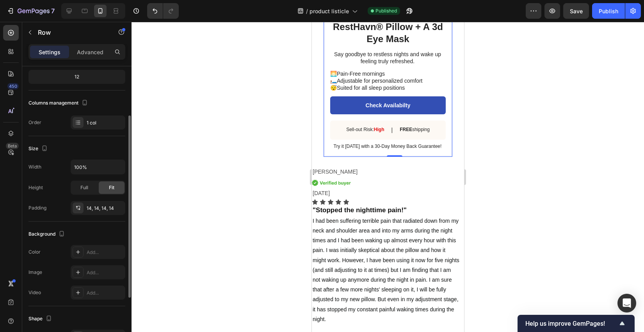
scroll to position [52, 0]
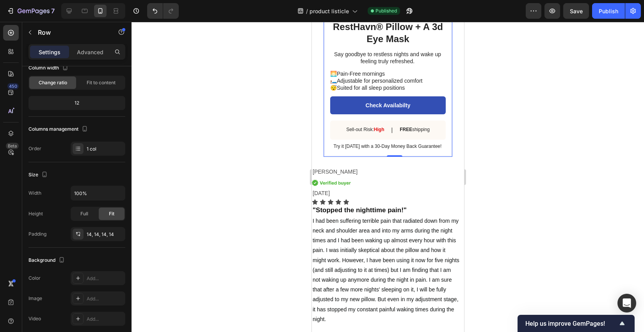
click at [446, 150] on div "SALE ENDS SOON Text Block 08 hrs 42 min 39 sec Countdown Timer RestHavn® Pillow…" at bounding box center [387, 71] width 129 height 172
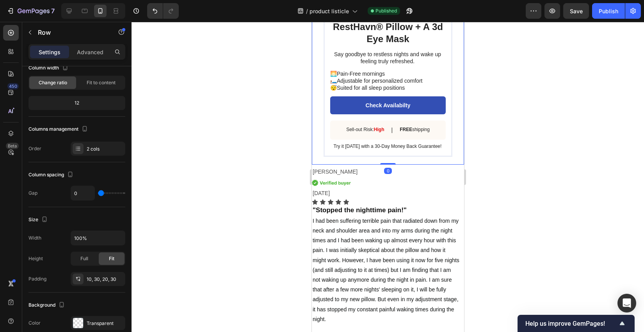
click at [448, 151] on div "SALE ENDS SOON Text Block 08 hrs 42 min 38 sec Countdown Timer RestHavn® Pillow…" at bounding box center [387, 5] width 152 height 317
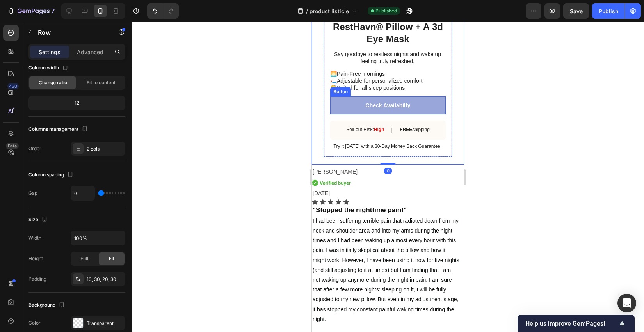
click at [432, 114] on link "Check Availabilty" at bounding box center [387, 105] width 115 height 18
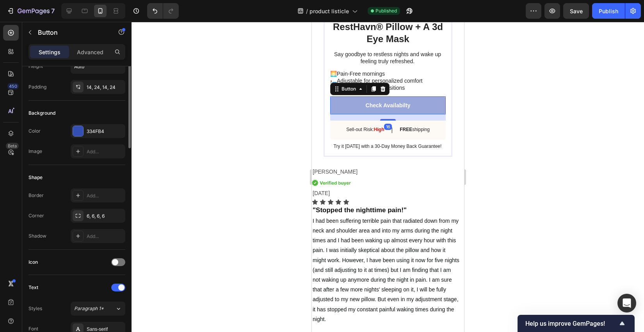
scroll to position [0, 0]
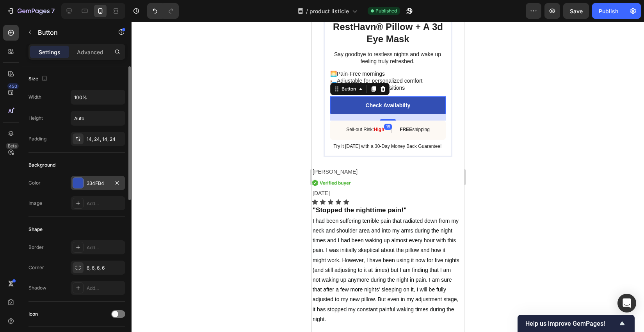
click at [75, 178] on div at bounding box center [78, 183] width 10 height 10
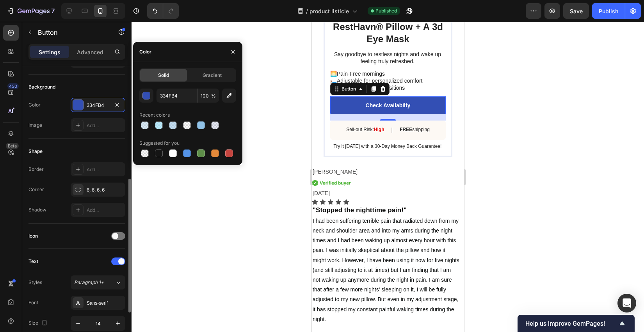
scroll to position [130, 0]
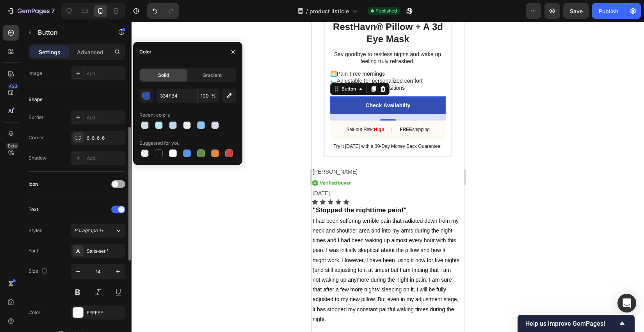
click at [125, 181] on div at bounding box center [118, 184] width 14 height 6
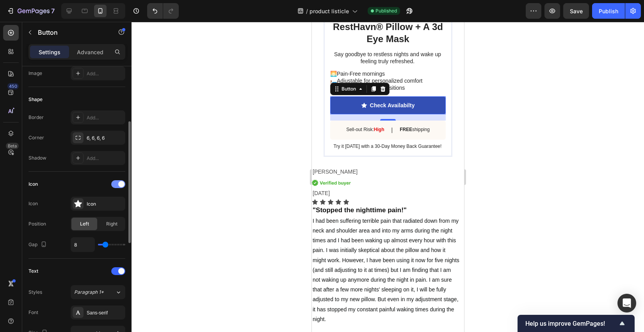
click at [120, 181] on span at bounding box center [121, 184] width 6 height 6
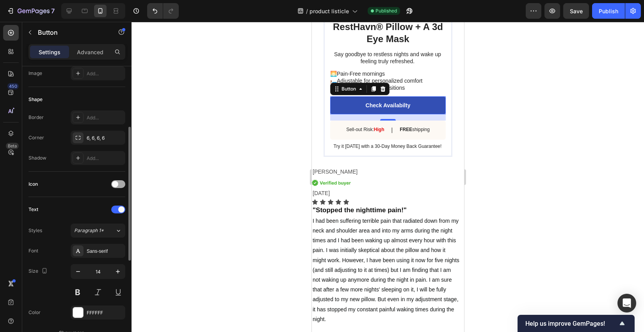
click at [120, 181] on div at bounding box center [118, 184] width 14 height 8
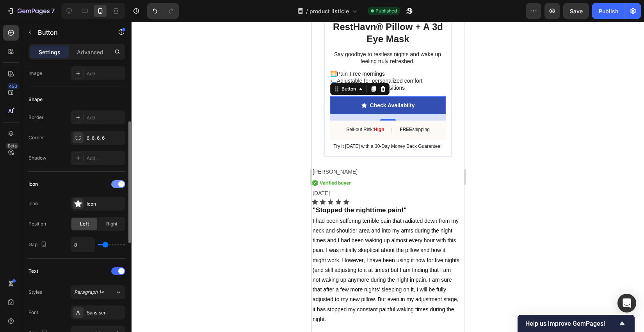
click at [120, 181] on span at bounding box center [121, 184] width 6 height 6
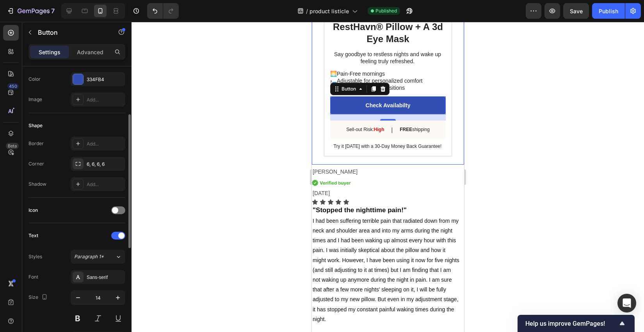
scroll to position [1724, 0]
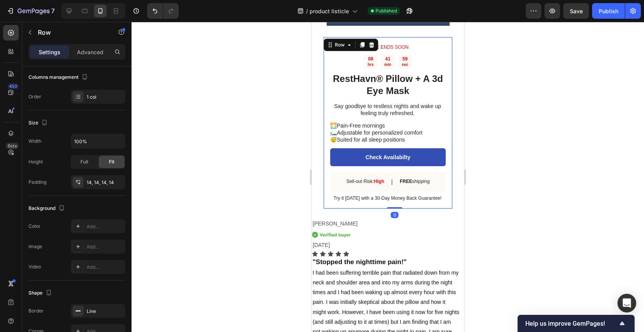
click at [446, 166] on div "SALE ENDS SOON Text Block 08 hrs 41 min 59 sec Countdown Timer RestHavn® Pillow…" at bounding box center [387, 123] width 129 height 172
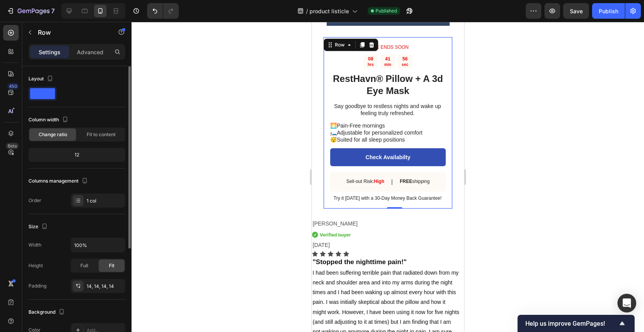
click at [78, 155] on div "12" at bounding box center [77, 154] width 94 height 11
click at [83, 155] on div "12" at bounding box center [77, 154] width 94 height 11
click at [70, 155] on div "12" at bounding box center [77, 154] width 94 height 11
click at [79, 154] on div "12" at bounding box center [77, 154] width 94 height 11
click at [92, 48] on p "Advanced" at bounding box center [90, 52] width 27 height 8
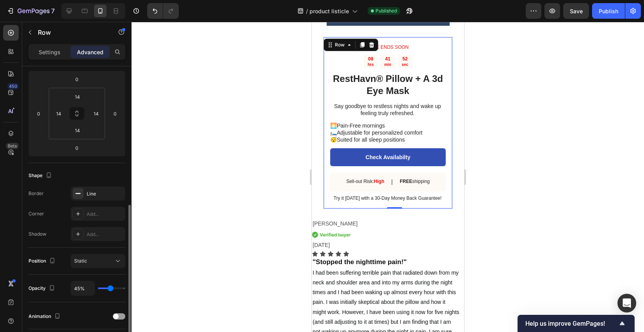
scroll to position [156, 0]
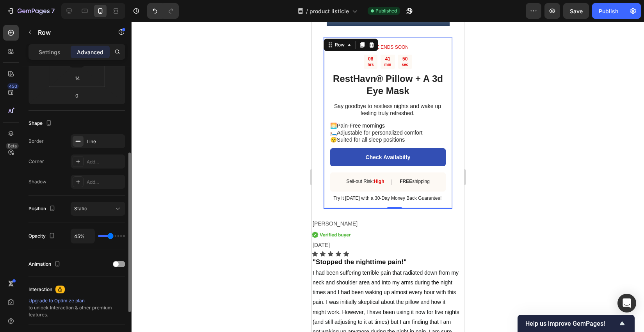
type input "60%"
type input "60"
type input "73%"
type input "73"
type input "94%"
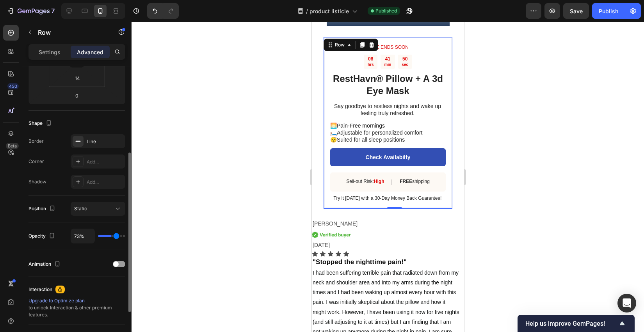
type input "94"
type input "100%"
drag, startPoint x: 112, startPoint y: 235, endPoint x: 225, endPoint y: 233, distance: 113.2
type input "100"
click at [125, 235] on input "range" at bounding box center [111, 236] width 27 height 2
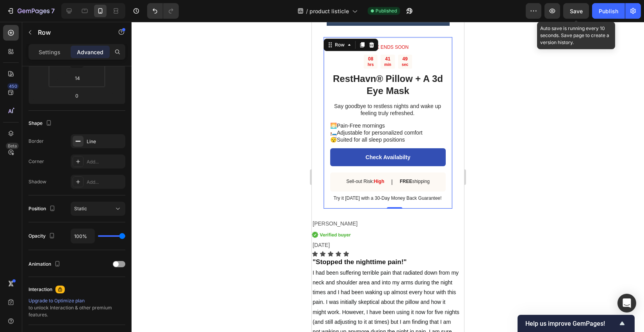
click at [461, 12] on span "Save" at bounding box center [576, 11] width 13 height 7
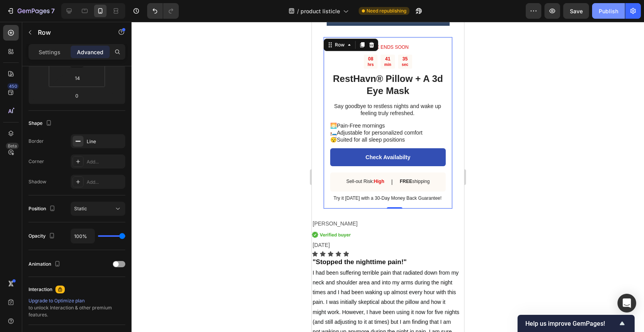
click at [461, 17] on button "Publish" at bounding box center [608, 11] width 33 height 16
